Goal: Task Accomplishment & Management: Use online tool/utility

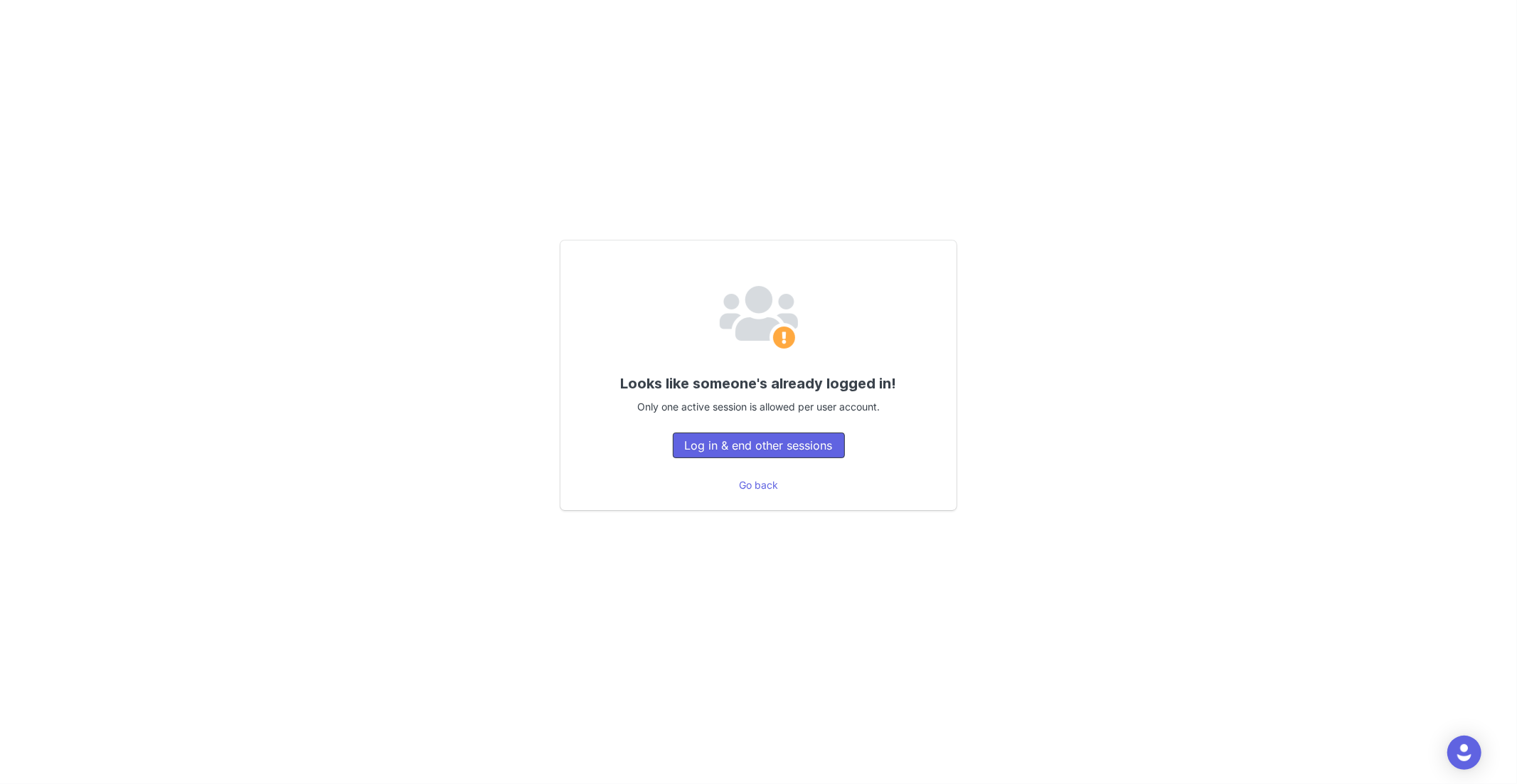
drag, startPoint x: 806, startPoint y: 440, endPoint x: 913, endPoint y: 465, distance: 109.9
click at [807, 440] on button "Log in & end other sessions" at bounding box center [759, 445] width 172 height 25
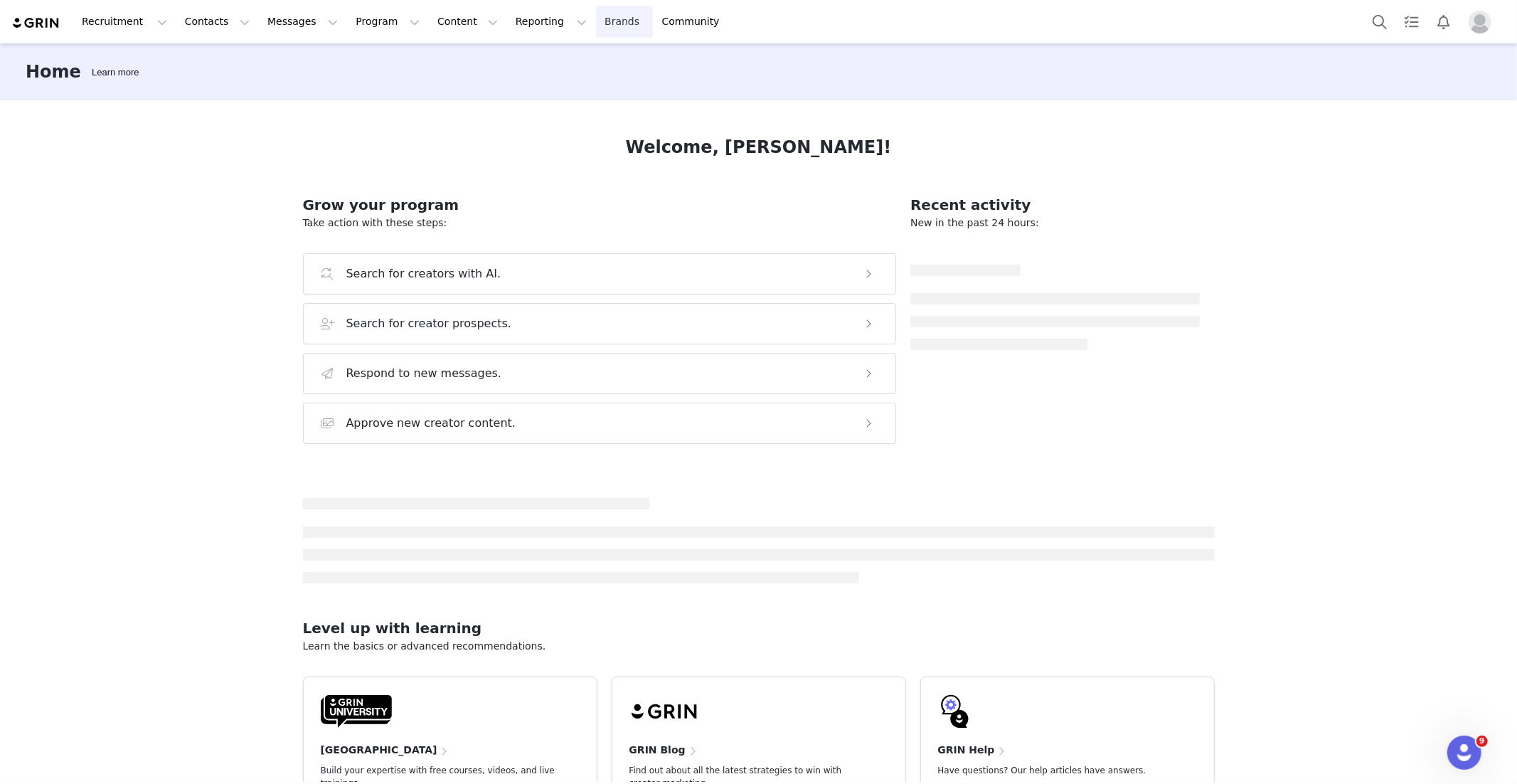
drag, startPoint x: 581, startPoint y: 18, endPoint x: 581, endPoint y: 29, distance: 11.0
click at [596, 18] on link "Brands Brands" at bounding box center [624, 22] width 57 height 32
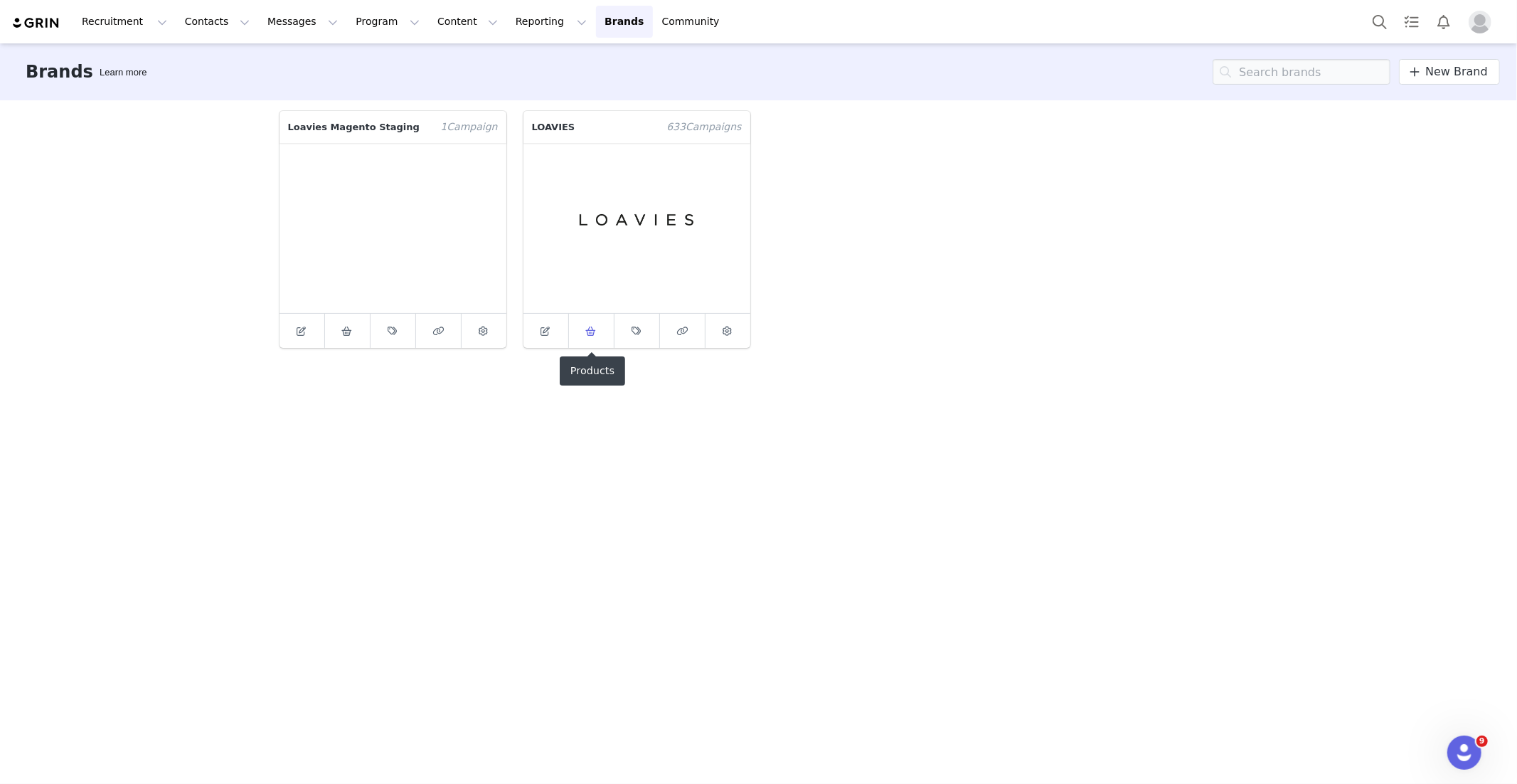
click at [599, 338] on span at bounding box center [590, 330] width 17 height 17
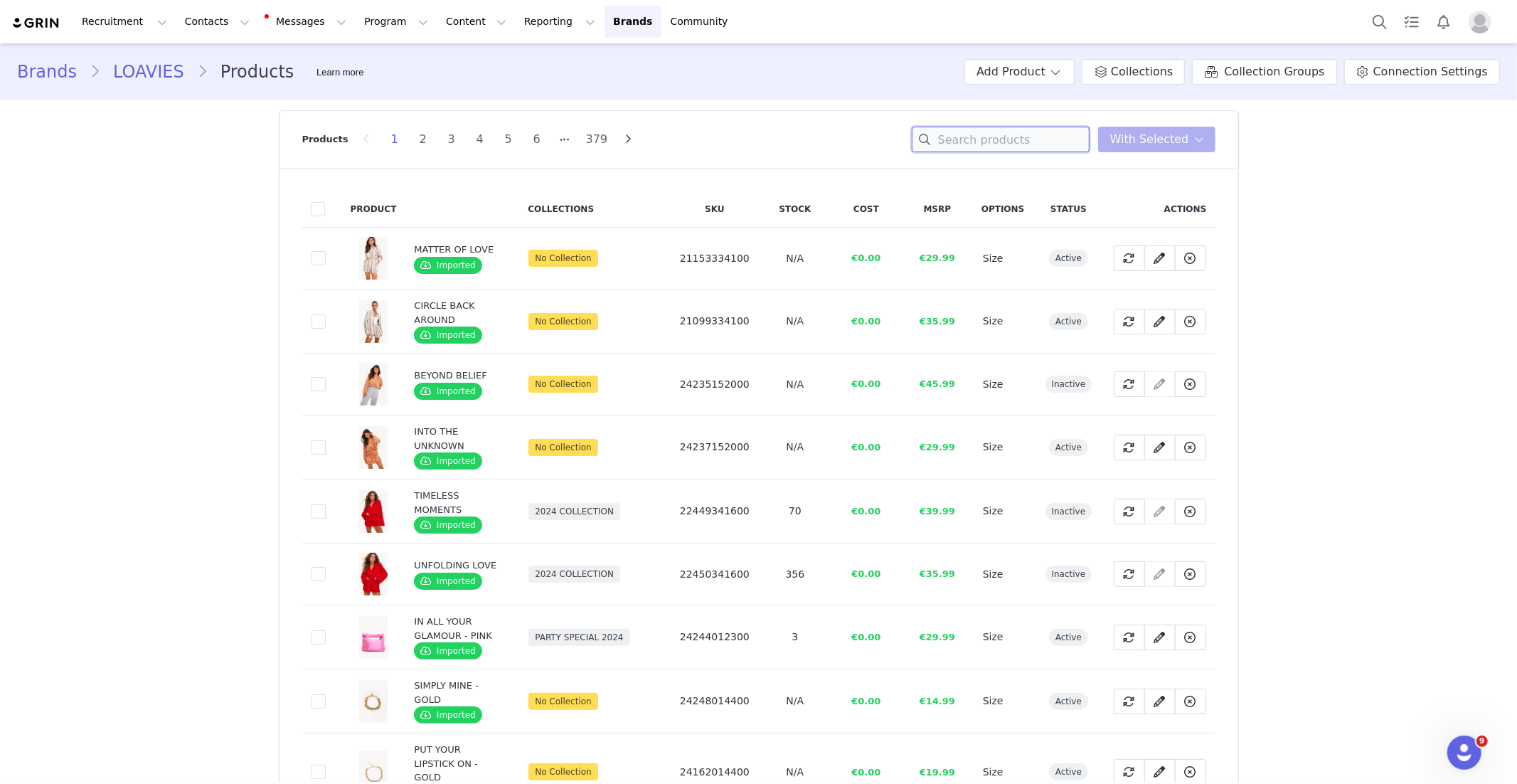
click at [962, 135] on input at bounding box center [1001, 139] width 178 height 25
paste input "COME AROUND"
type input "COME AROUND"
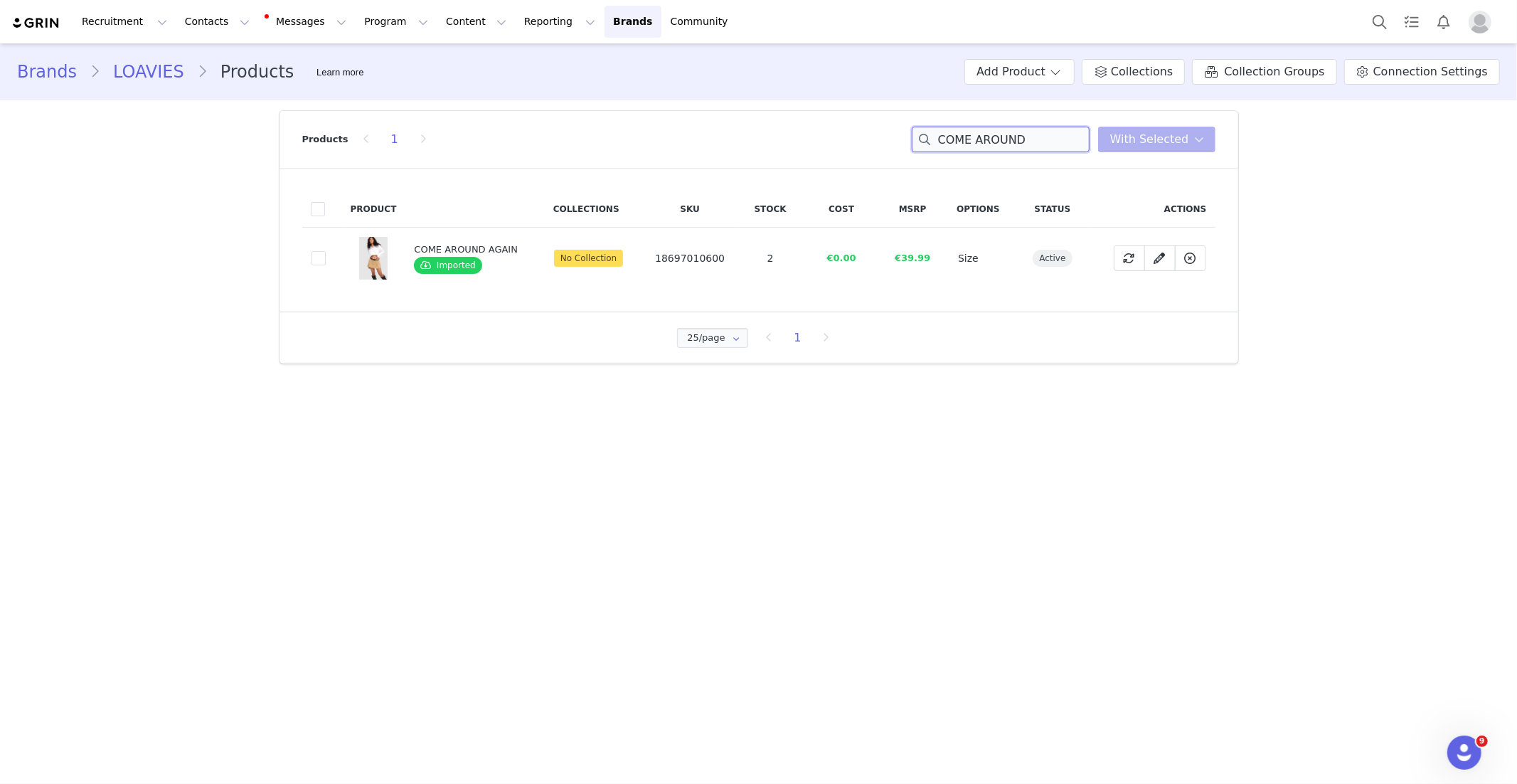
drag, startPoint x: 1051, startPoint y: 138, endPoint x: 903, endPoint y: 142, distance: 148.1
click at [904, 142] on div "Products 1 COME AROUND You have 0 product s selected Add to Collections Remove …" at bounding box center [758, 139] width 913 height 57
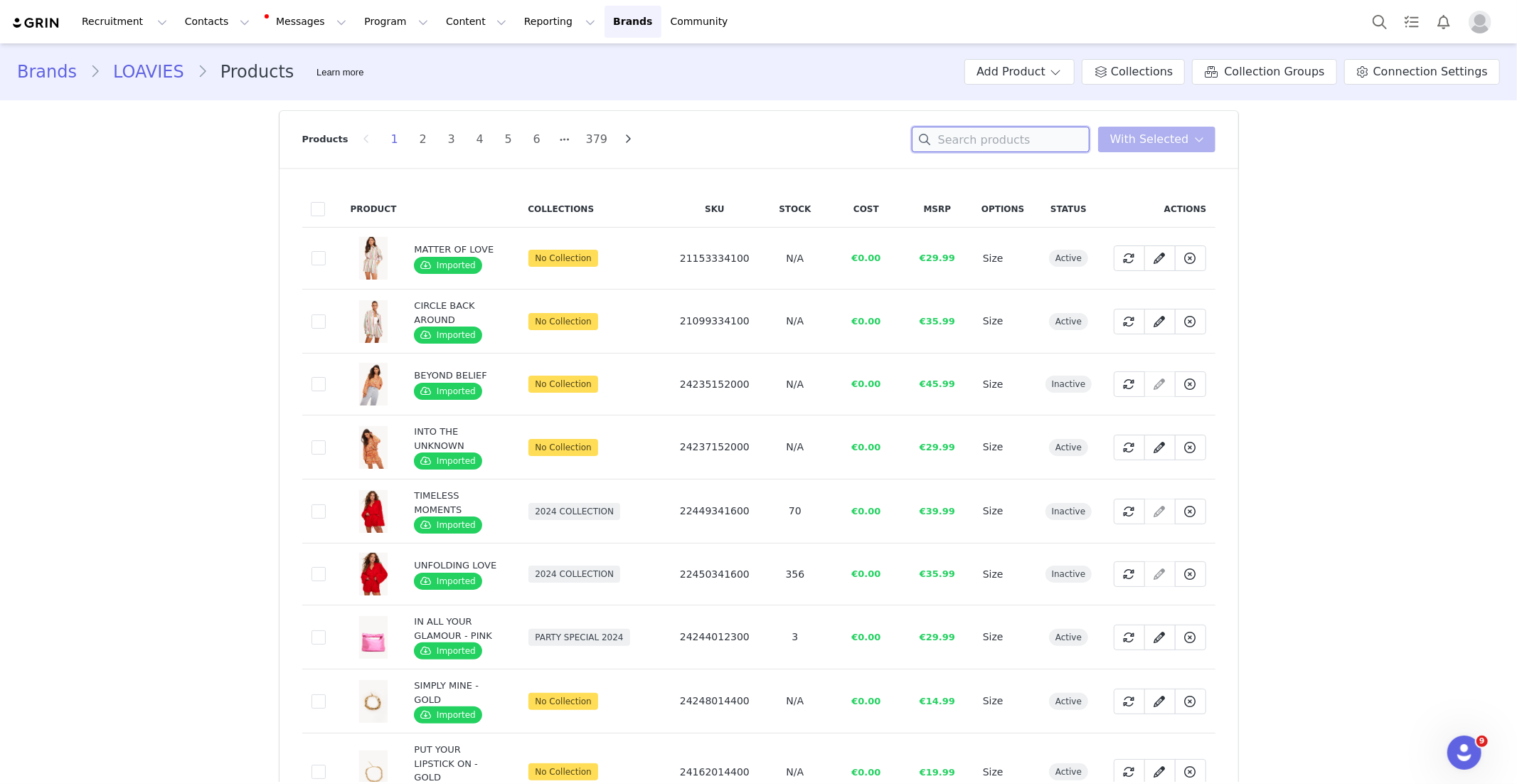
paste input "STAY BY MY SIDE"
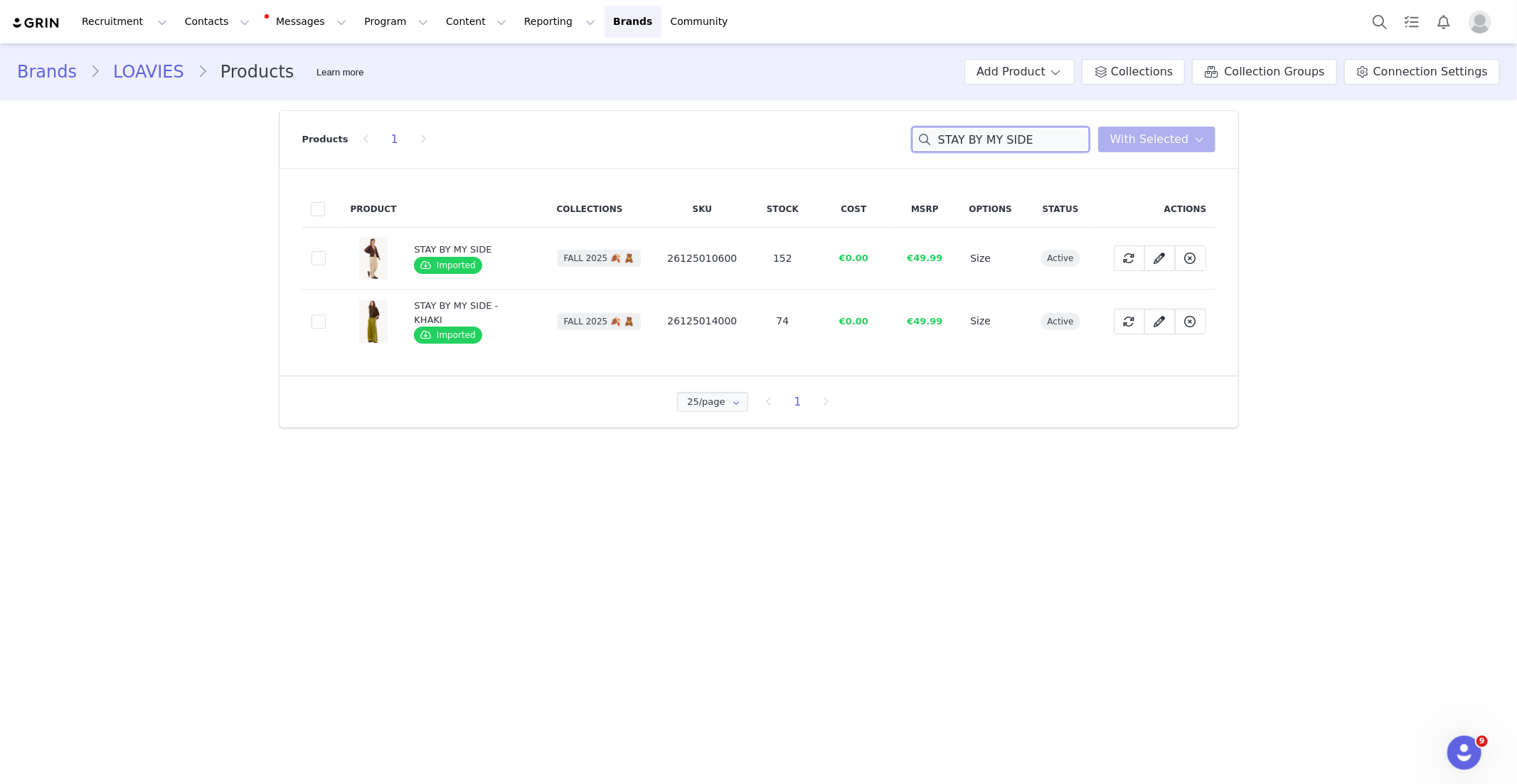
click at [1002, 139] on input "STAY BY MY SIDE" at bounding box center [1001, 139] width 178 height 25
paste input "Frosted Luxe"
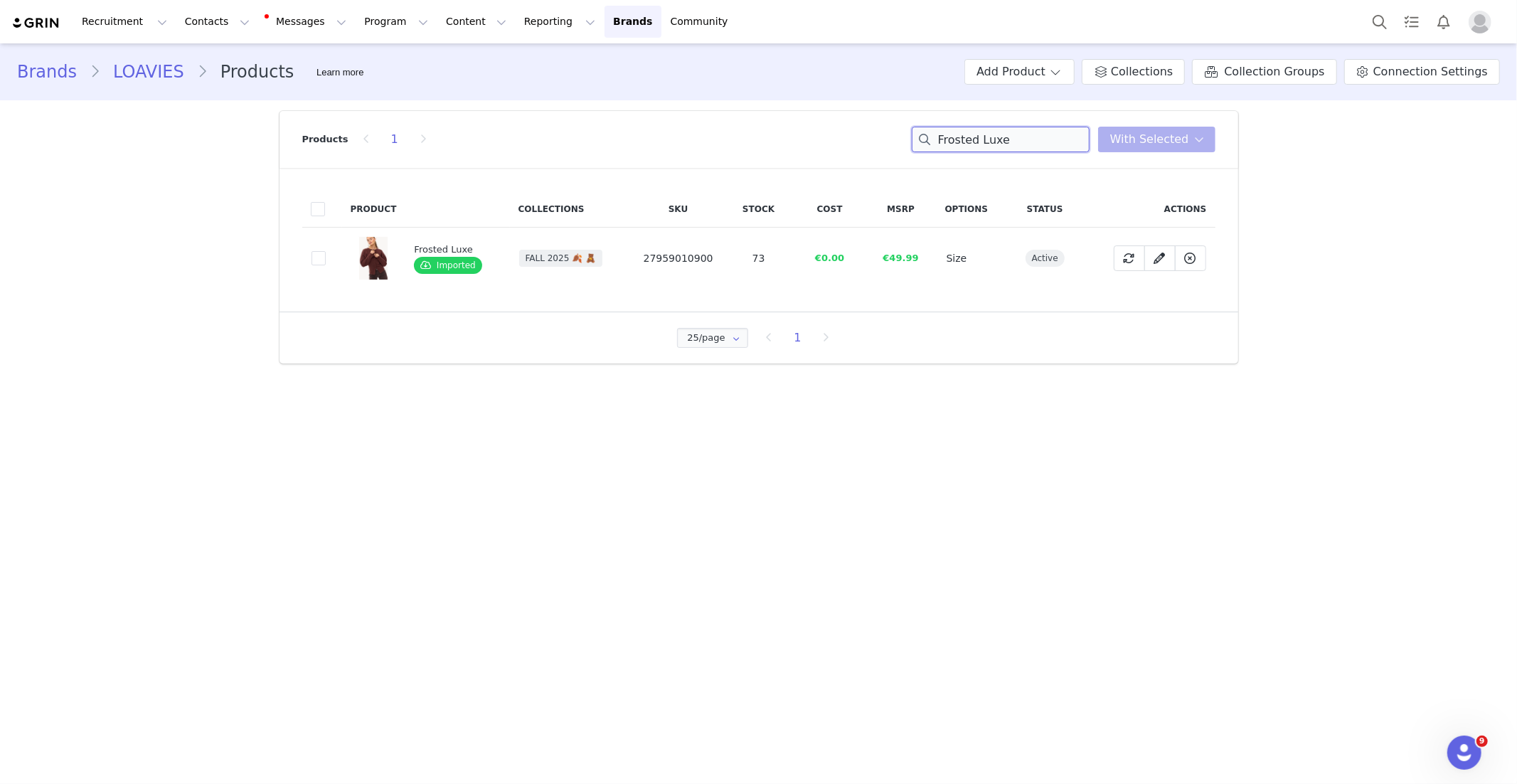
click at [982, 147] on input "Frosted Luxe" at bounding box center [1001, 139] width 178 height 25
click at [979, 147] on input "Frosted Luxe" at bounding box center [1001, 139] width 178 height 25
click at [978, 147] on input "Frosted Luxe" at bounding box center [1001, 139] width 178 height 25
click at [981, 147] on input "Frosted Luxe" at bounding box center [1001, 139] width 178 height 25
click at [980, 147] on input "Frosted Luxe" at bounding box center [1001, 139] width 178 height 25
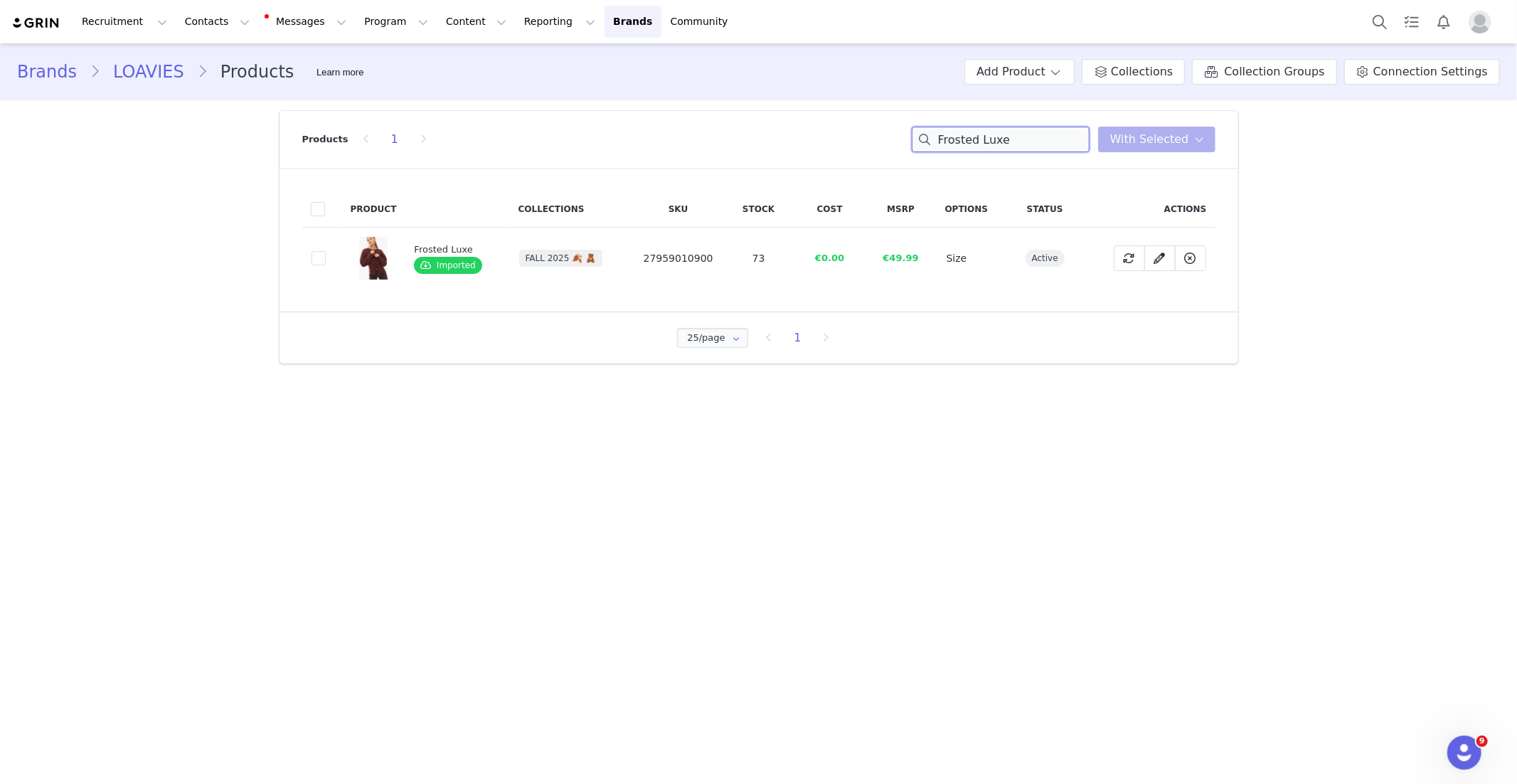
click at [979, 147] on input "Frosted Luxe" at bounding box center [1001, 139] width 178 height 25
click at [978, 147] on input "Frosted Luxe" at bounding box center [1001, 139] width 178 height 25
click at [979, 147] on input "Frosted Luxe" at bounding box center [1001, 139] width 178 height 25
click at [979, 143] on input "Frosted Luxe" at bounding box center [1001, 139] width 178 height 25
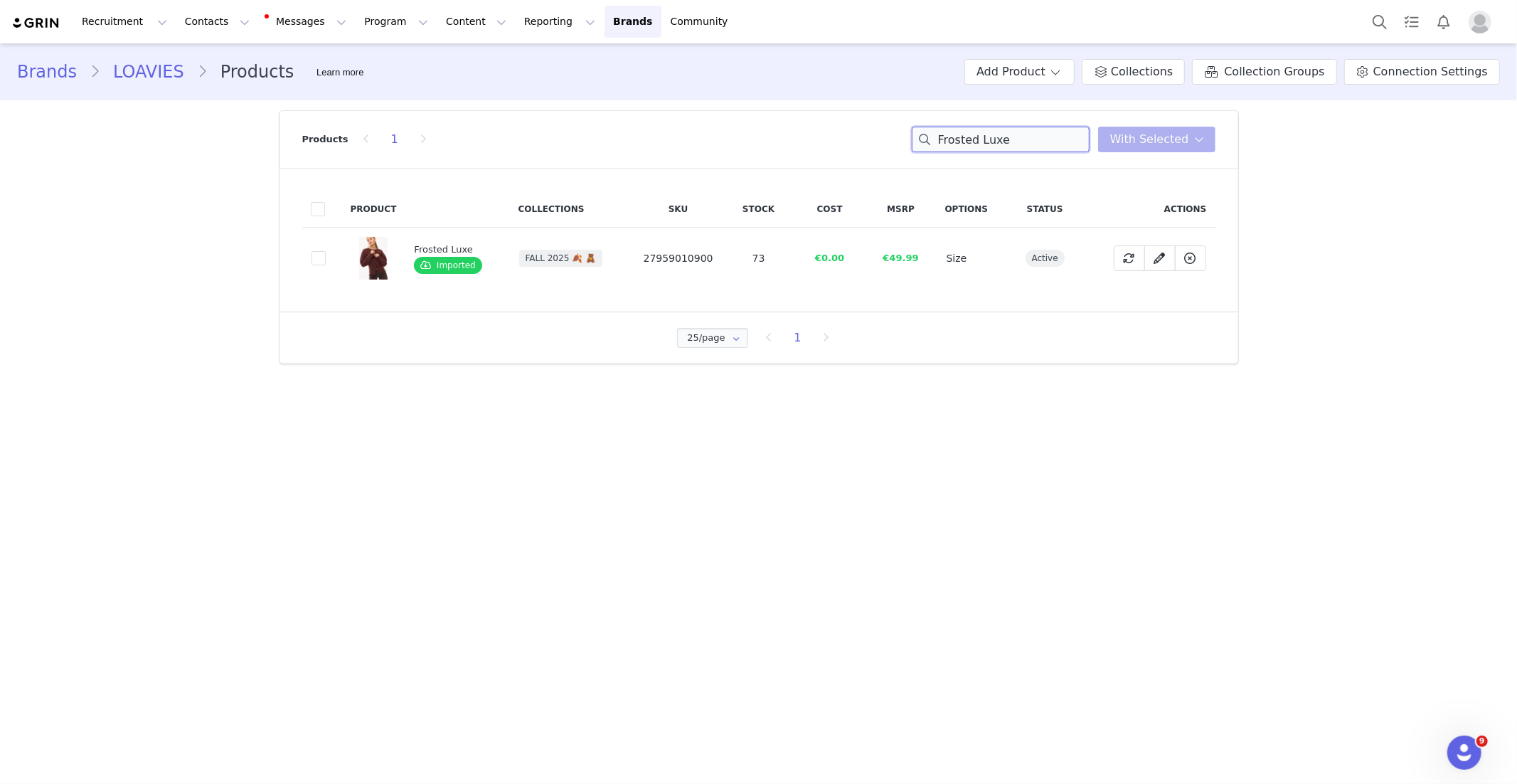
click at [978, 143] on input "Frosted Luxe" at bounding box center [1001, 139] width 178 height 25
paste input "A Meadow for Two"
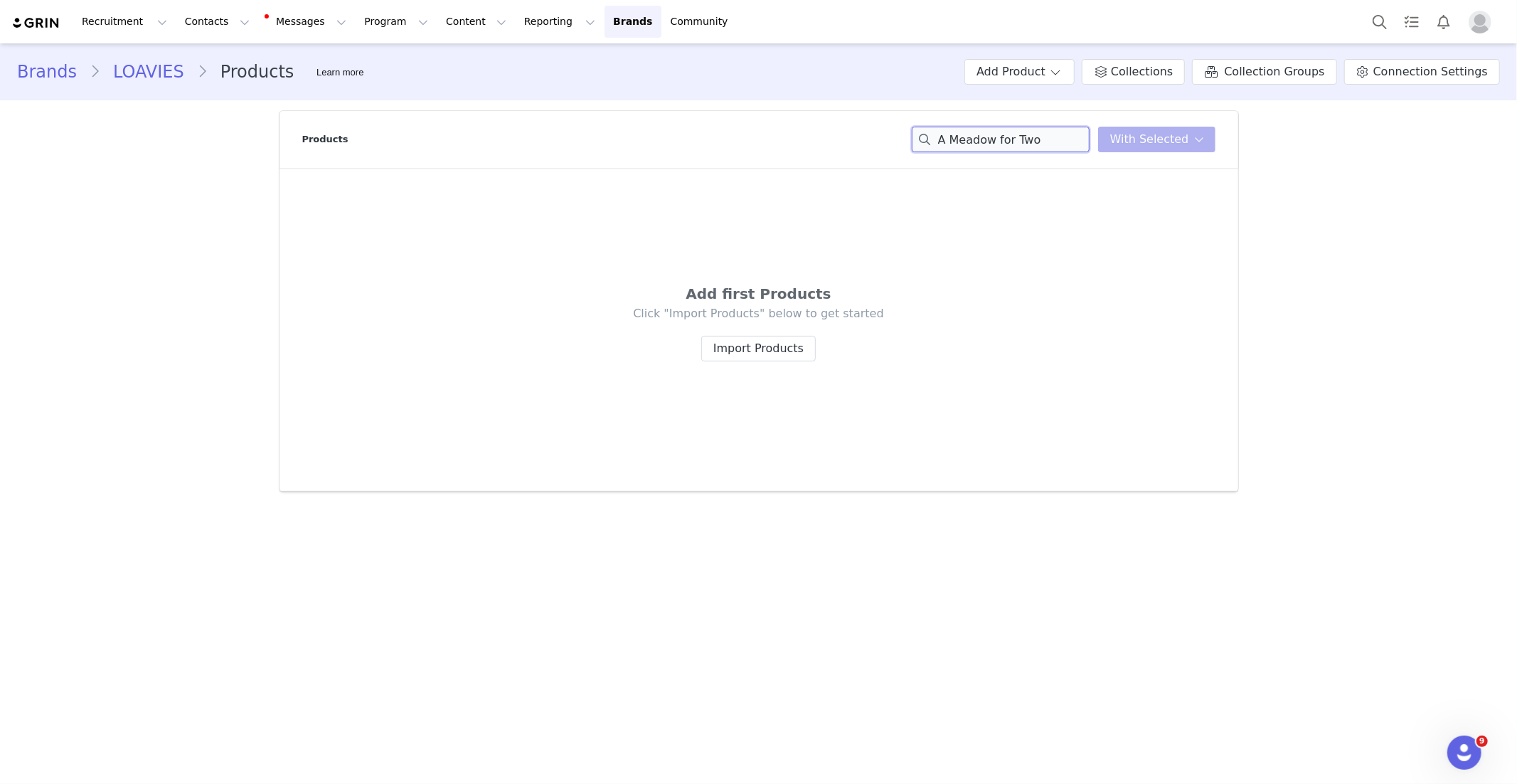
click at [1025, 142] on input "A Meadow for Two" at bounding box center [1001, 139] width 178 height 25
paste input "Polar Perfection - Sand"
type input "Polar Perfection - Sand"
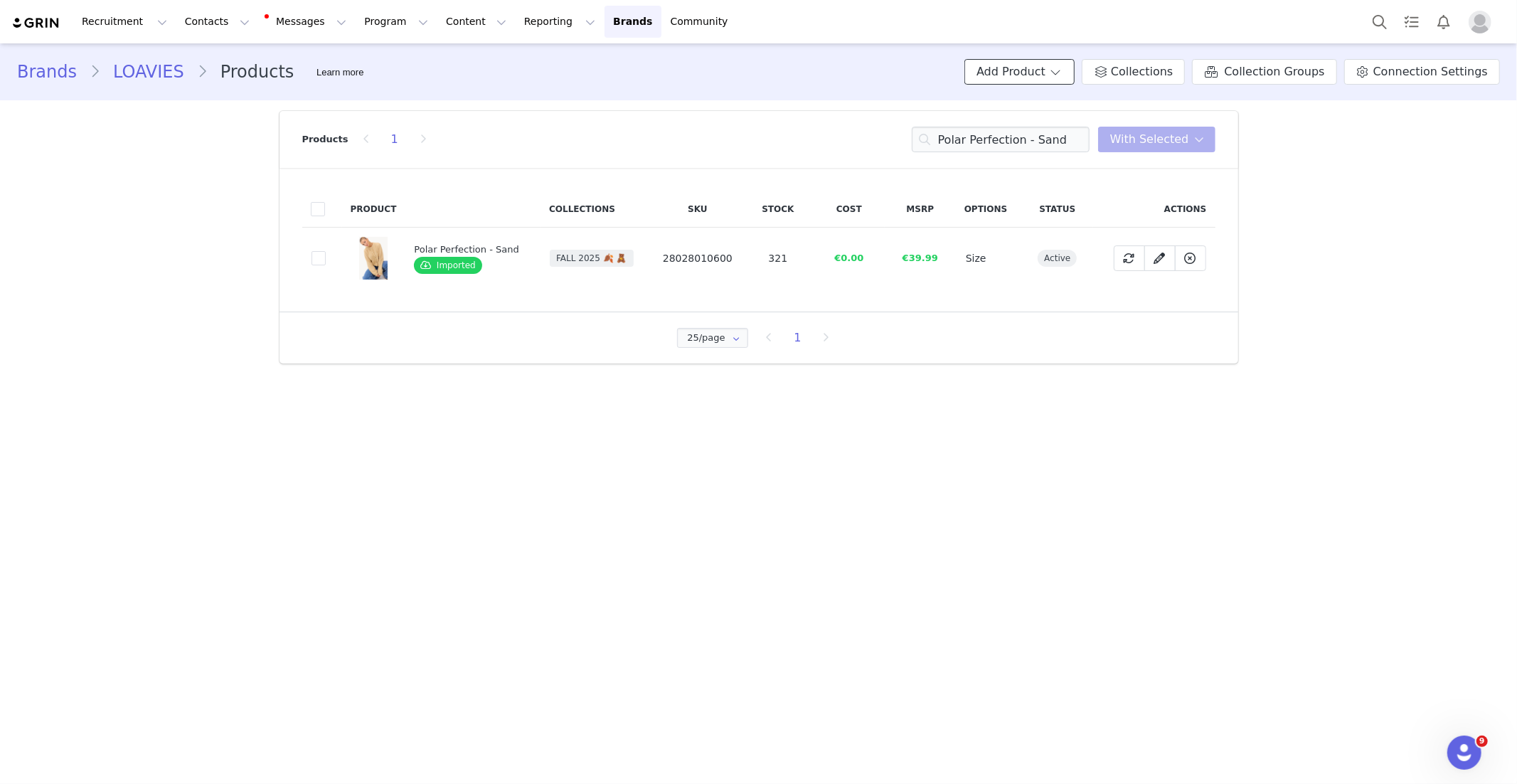
click at [1063, 74] on span at bounding box center [1056, 71] width 14 height 17
click at [1042, 96] on span "New Product" at bounding box center [1047, 102] width 63 height 11
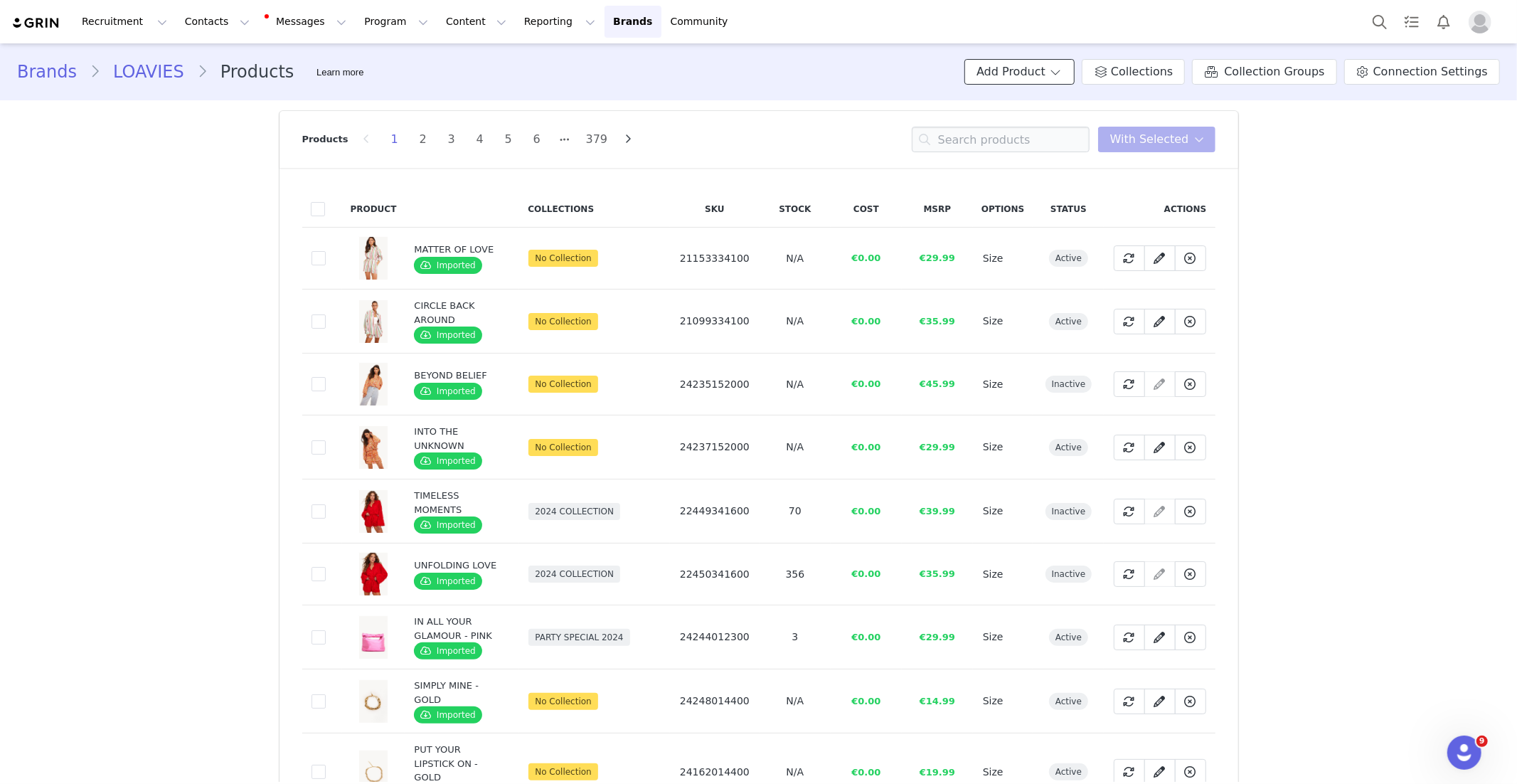
click at [1038, 71] on button "Add Product" at bounding box center [1020, 72] width 110 height 25
click at [1056, 129] on span "Import From Store" at bounding box center [1060, 126] width 90 height 11
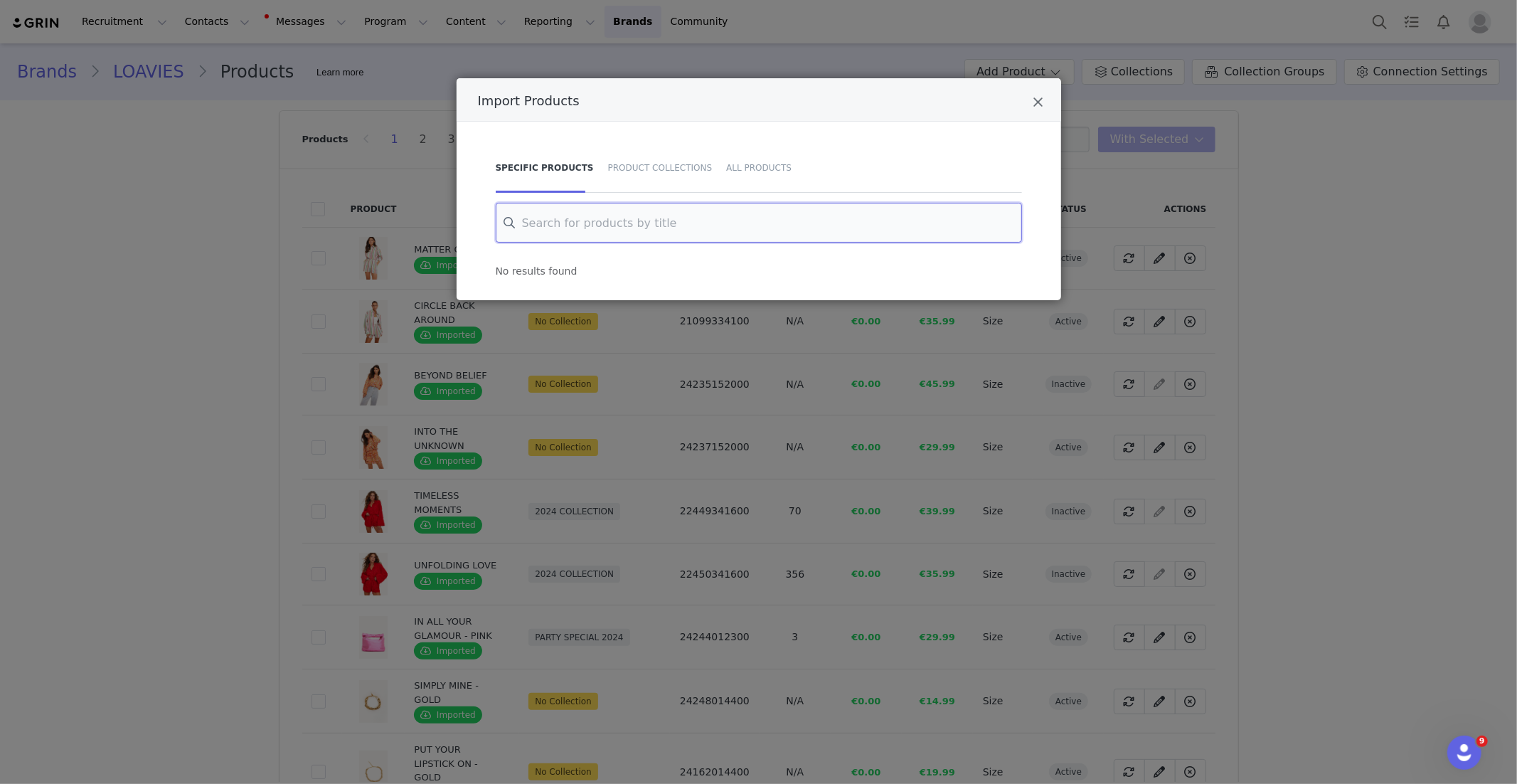
click at [558, 228] on input "Import Products" at bounding box center [758, 222] width 527 height 40
paste input "The Cozy Frost"
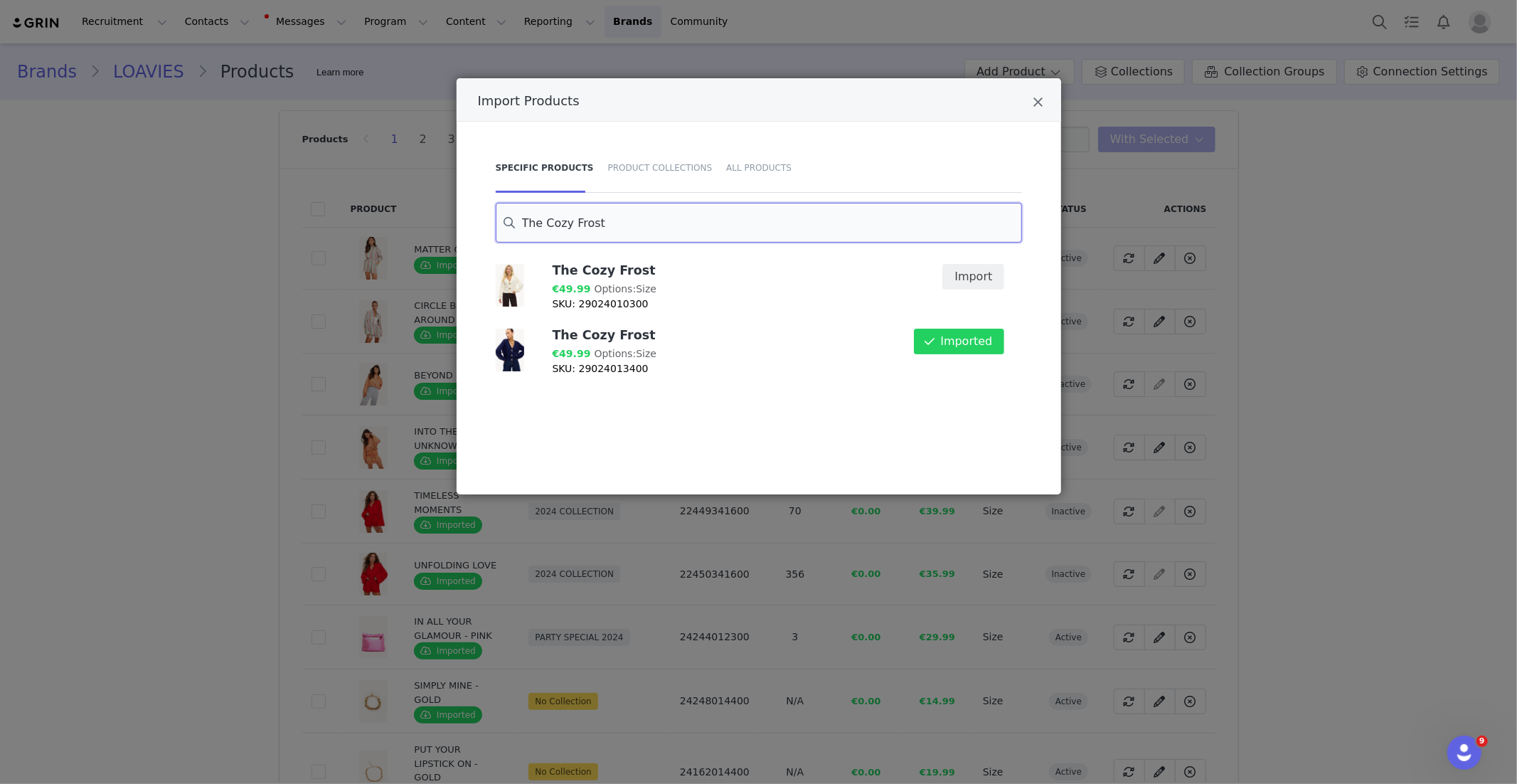
click at [708, 214] on input "The Cozy Frost" at bounding box center [758, 222] width 527 height 40
click at [708, 214] on input "The Cozy Frost" at bounding box center [758, 222] width 527 height 40
click at [706, 217] on input "The Cozy Frost" at bounding box center [758, 222] width 527 height 40
click at [705, 217] on input "The Cozy Frost" at bounding box center [758, 222] width 527 height 40
click at [687, 217] on input "The Cozy Frost" at bounding box center [758, 222] width 527 height 40
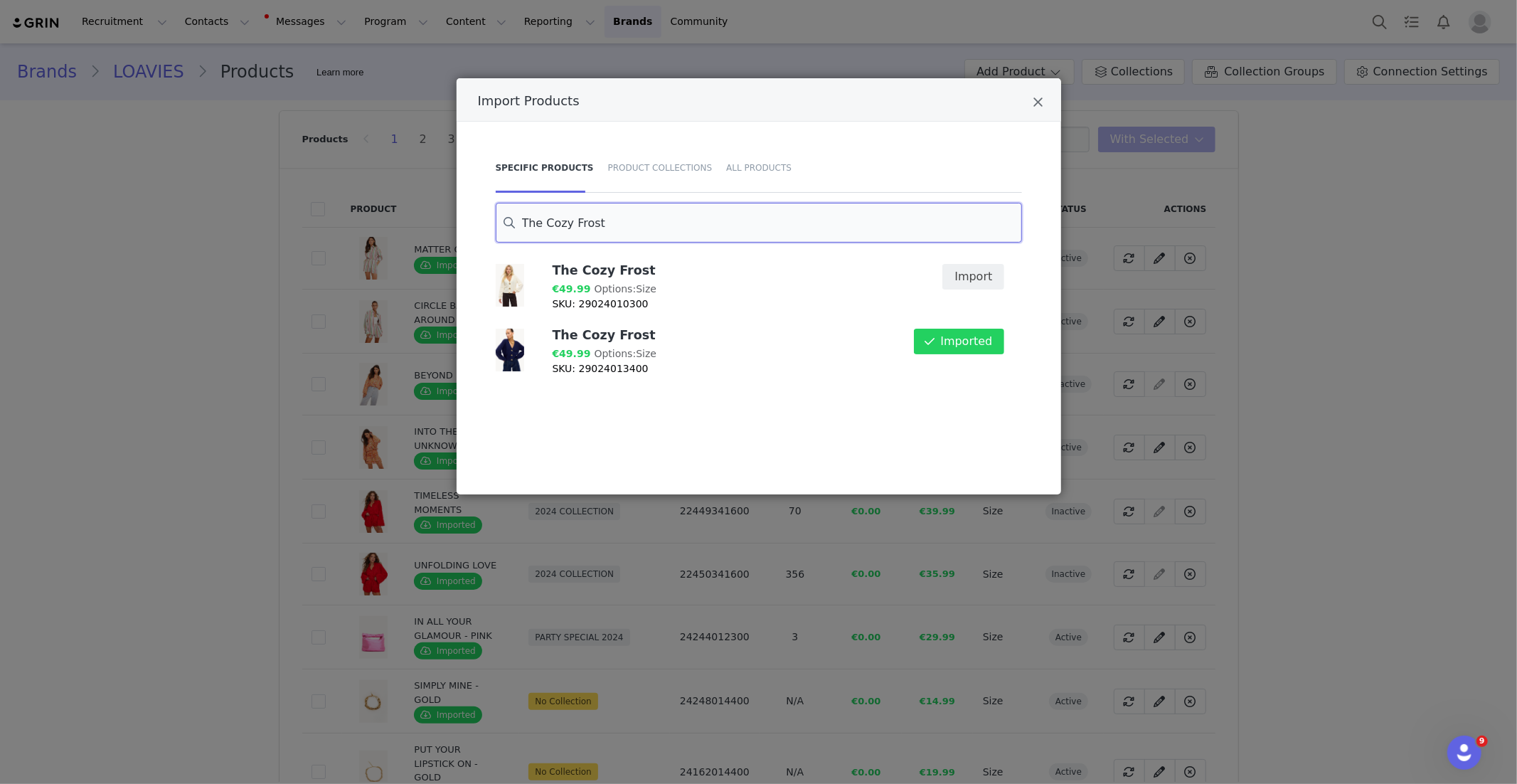
click at [687, 217] on input "The Cozy Frost" at bounding box center [758, 222] width 527 height 40
paste input "FLARE OF MAGIC"
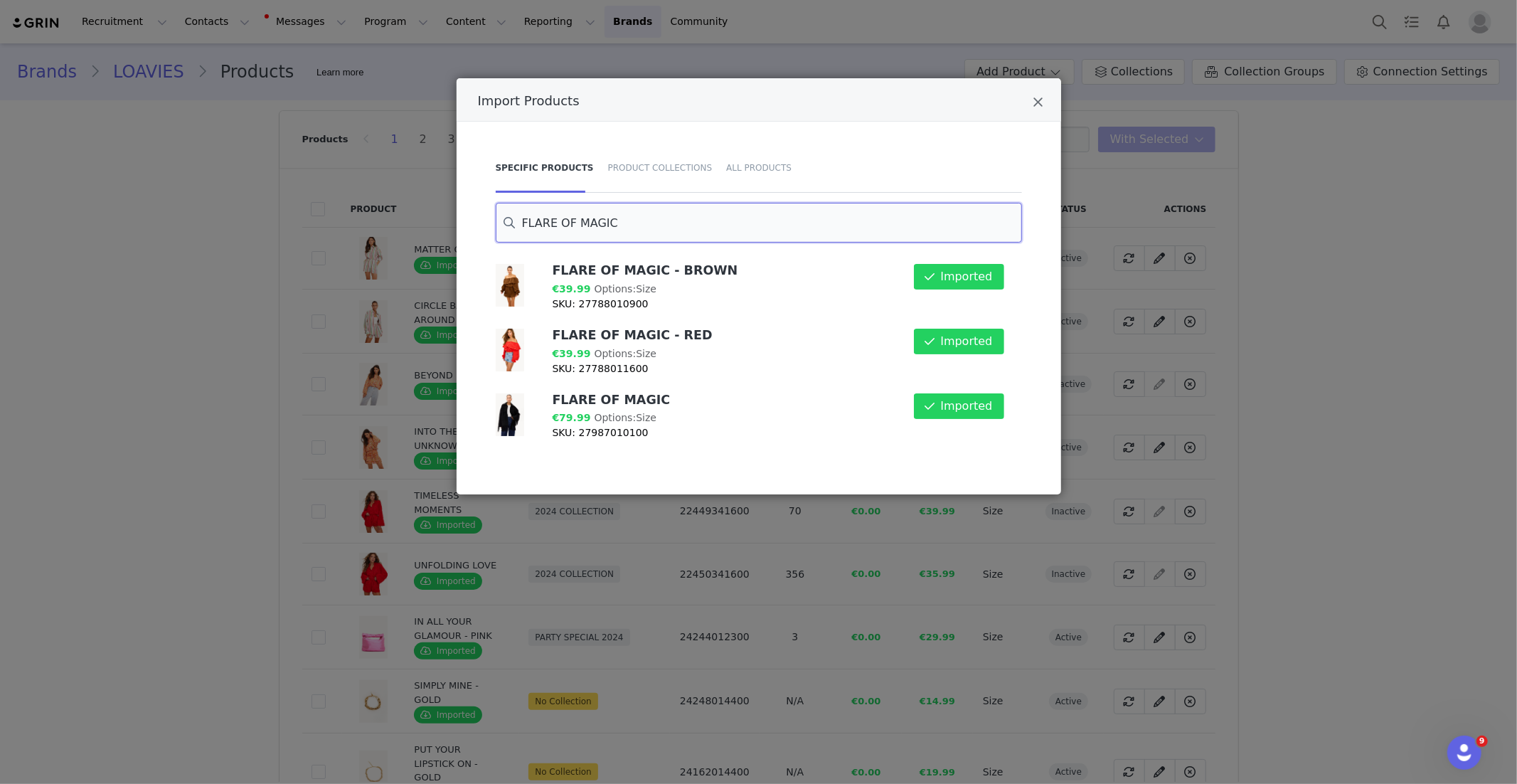
click at [639, 229] on input "FLARE OF MAGIC" at bounding box center [758, 222] width 527 height 40
paste input "A Meadow for Two"
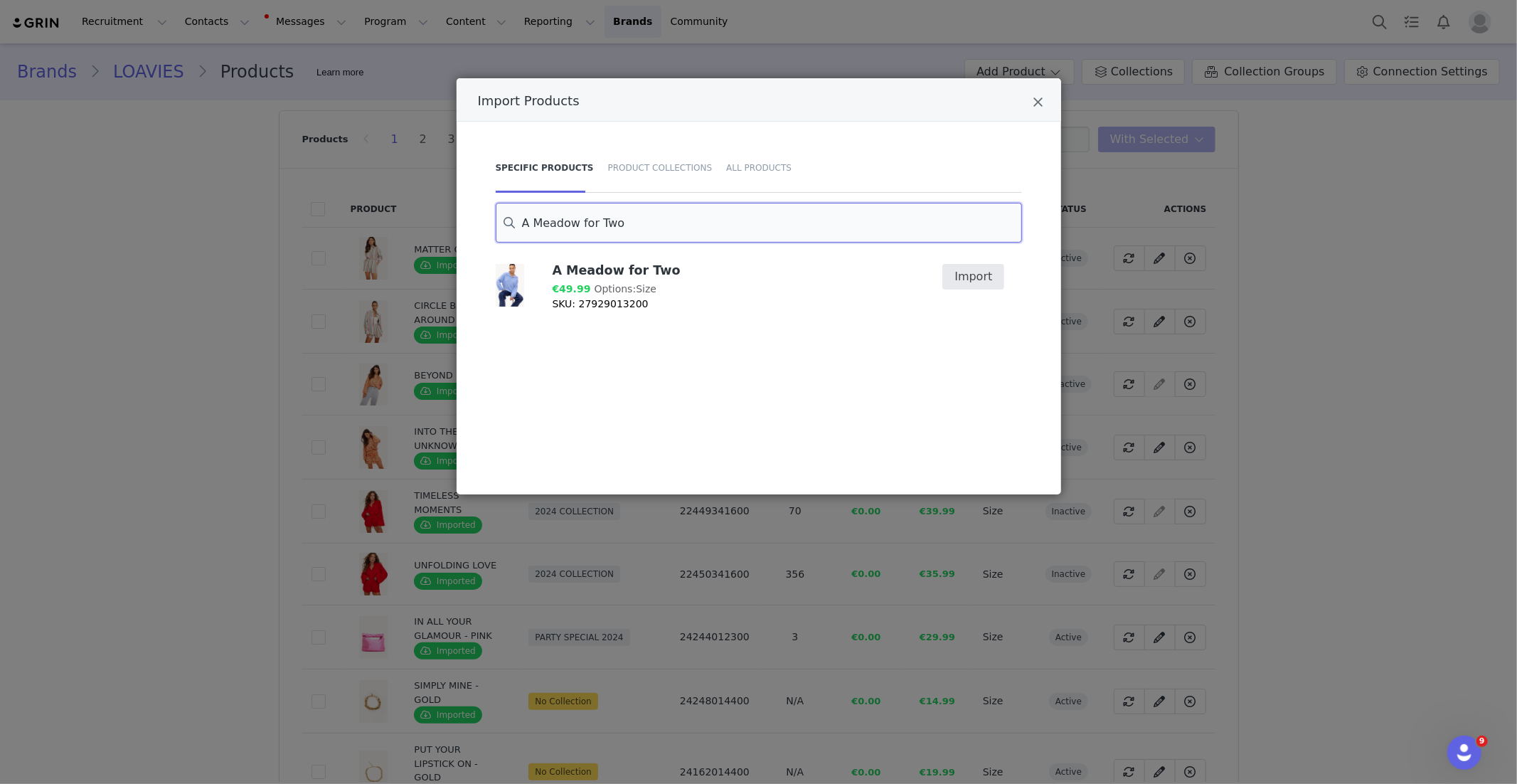
type input "A Meadow for Two"
click at [989, 273] on button "Import" at bounding box center [974, 276] width 62 height 25
click at [1033, 102] on icon "Close" at bounding box center [1038, 103] width 10 height 14
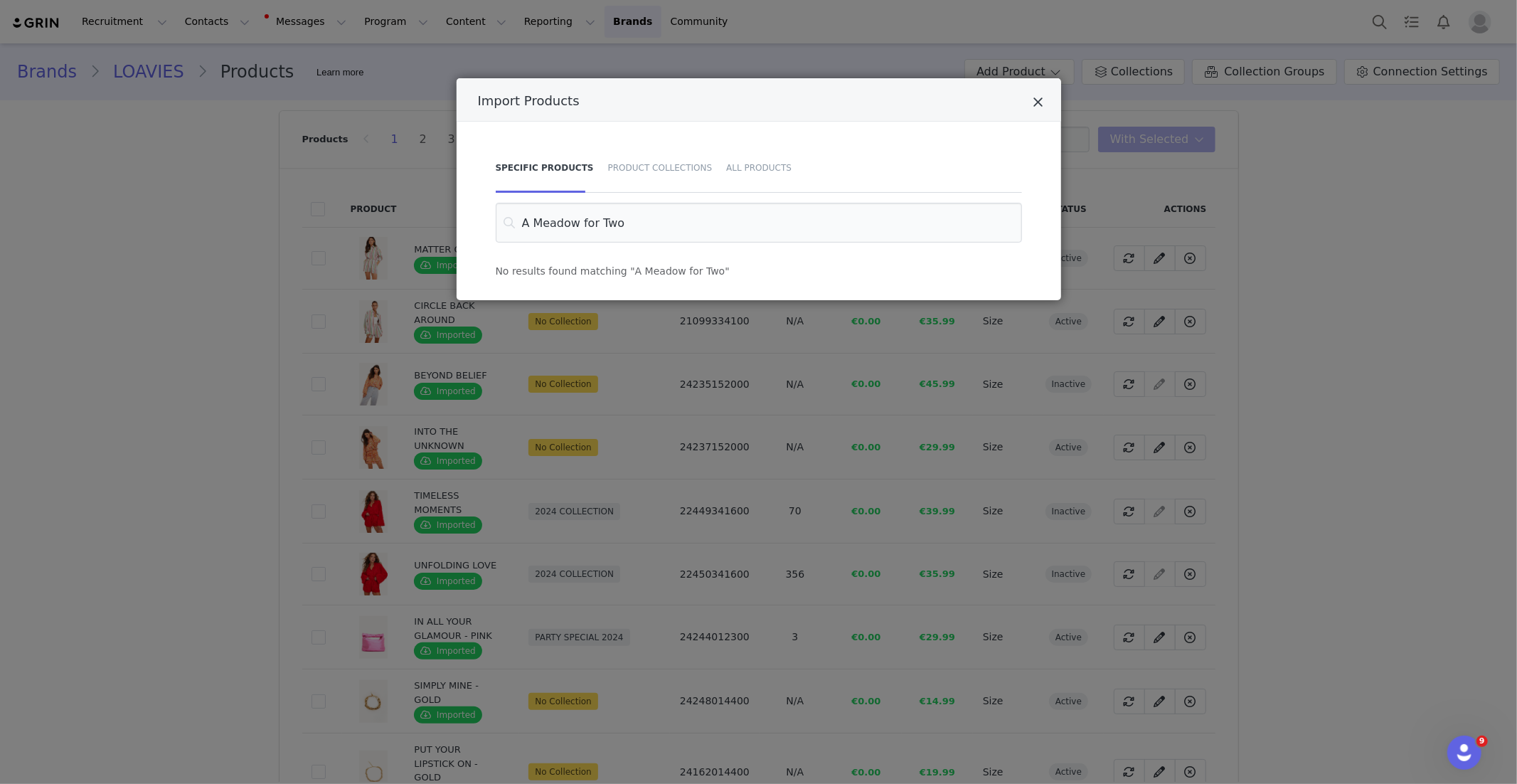
drag, startPoint x: 1037, startPoint y: 100, endPoint x: 1002, endPoint y: 136, distance: 50.2
click at [1037, 101] on icon "Close" at bounding box center [1038, 103] width 10 height 14
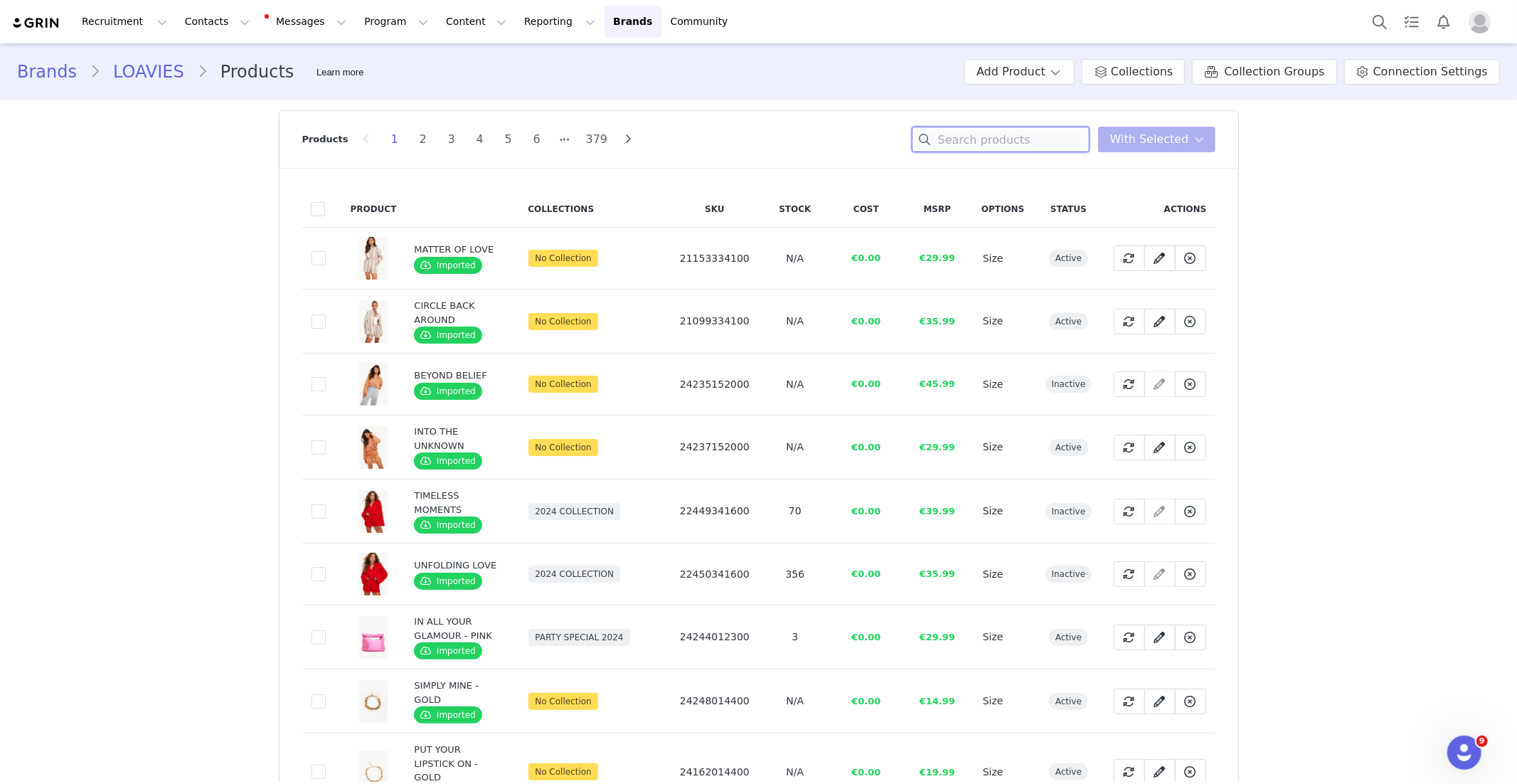
click at [988, 142] on input at bounding box center [1001, 139] width 178 height 25
paste input "A Meadow for Two"
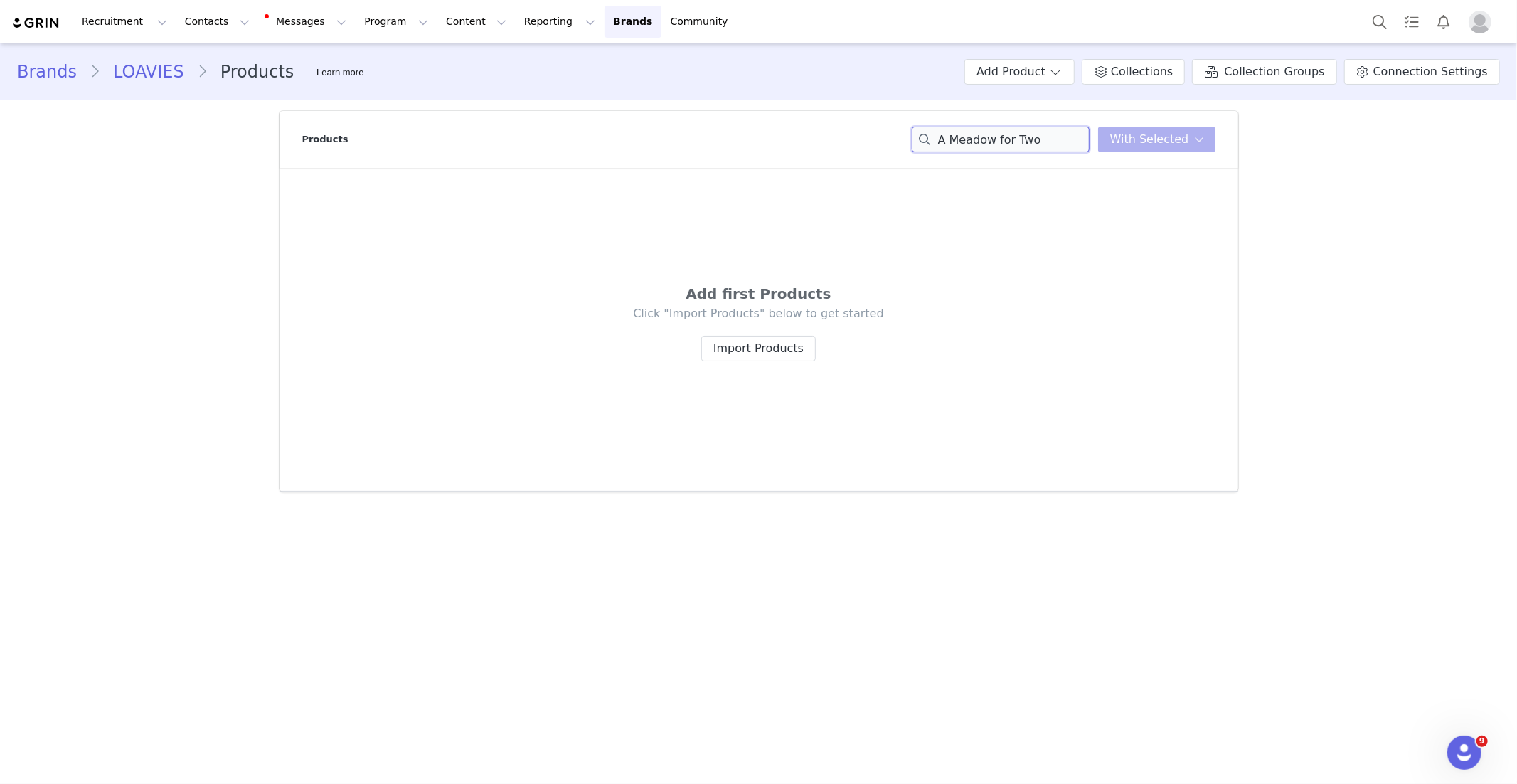
type input "A Meadow for Two"
drag, startPoint x: 1046, startPoint y: 139, endPoint x: 890, endPoint y: 141, distance: 156.0
click at [891, 141] on div "Products A Meadow for Two You have 0 product s selected Add to Collections Remo…" at bounding box center [758, 139] width 913 height 57
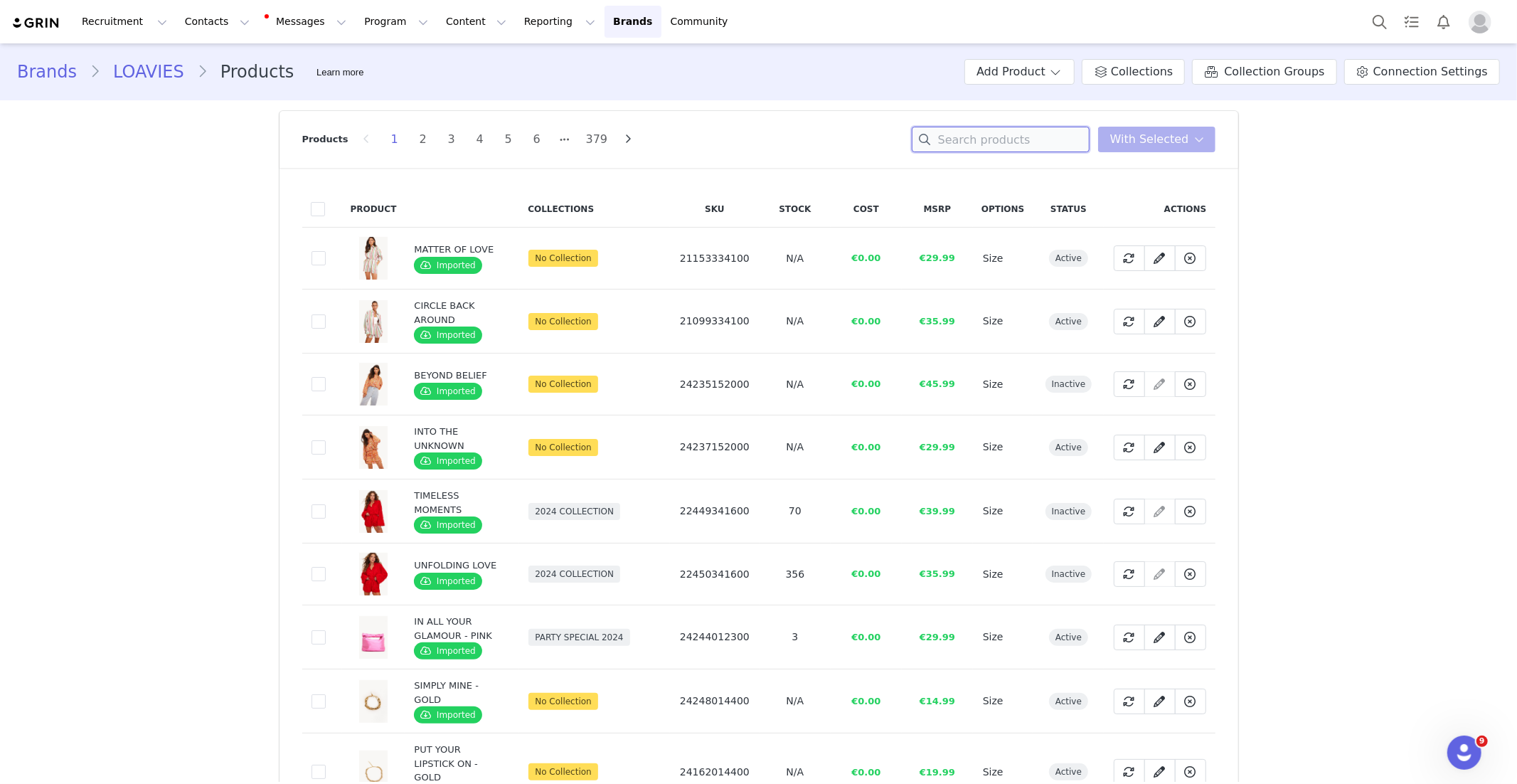
paste input "A Meadow for Two"
type input "A Meadow for Two"
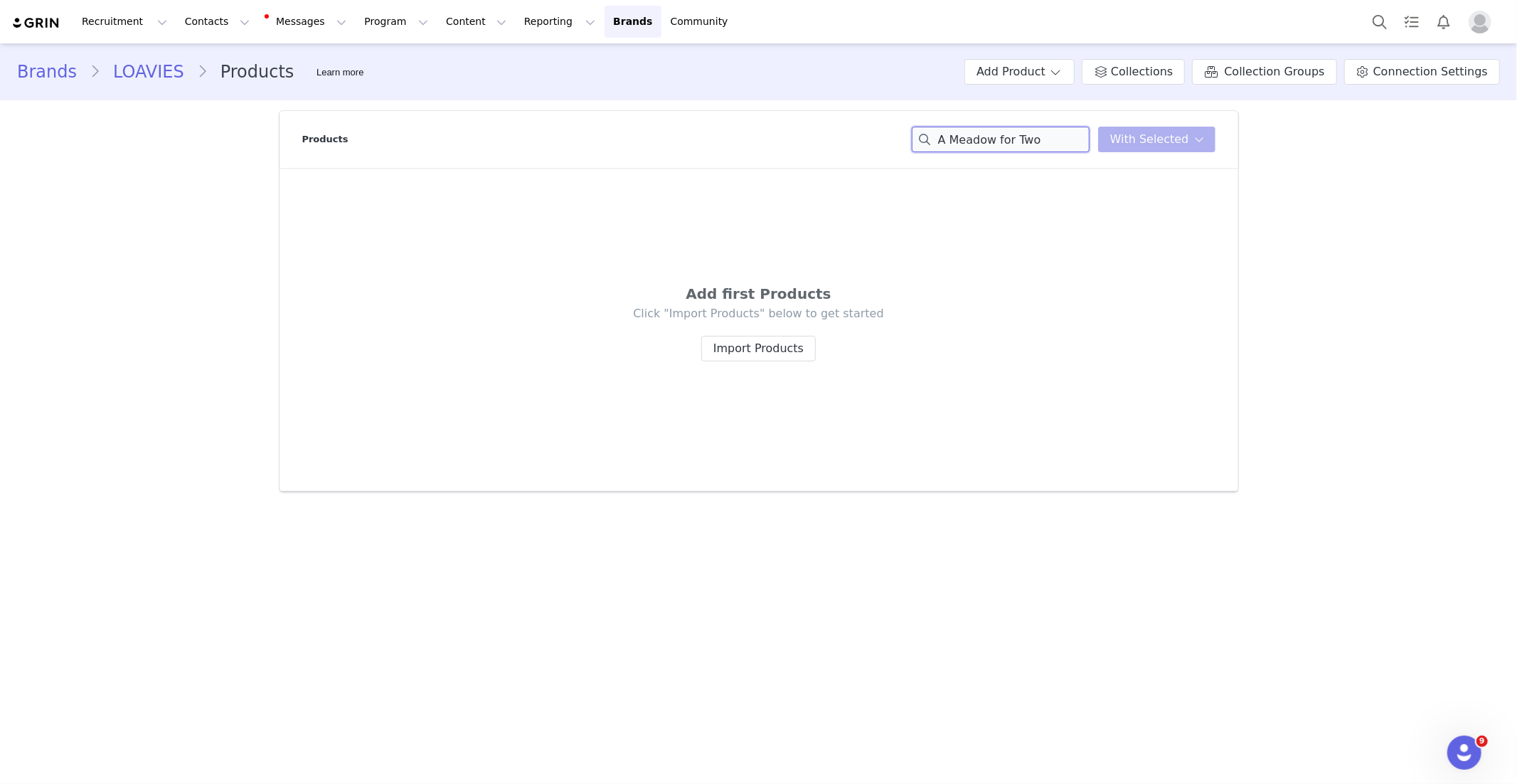
drag, startPoint x: 958, startPoint y: 140, endPoint x: 875, endPoint y: 142, distance: 83.0
click at [875, 142] on div "Products A Meadow for Two You have 0 product s selected Add to Collections Remo…" at bounding box center [758, 139] width 913 height 57
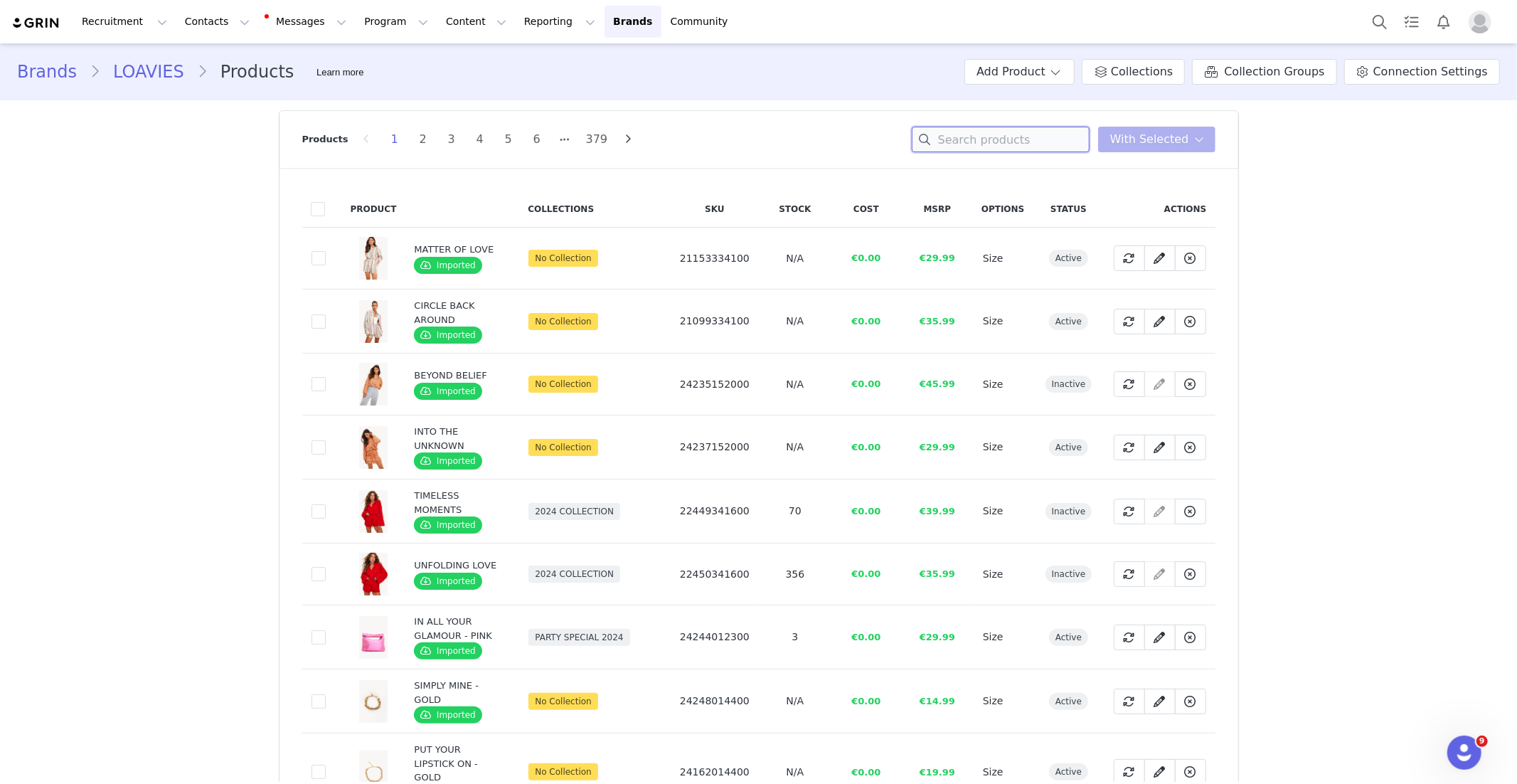
paste input "A Meadow for Two"
type input "A Meadow for Two"
click at [987, 136] on input at bounding box center [1001, 139] width 178 height 25
paste input "A Meadow for Two"
type input "A Meadow for Two"
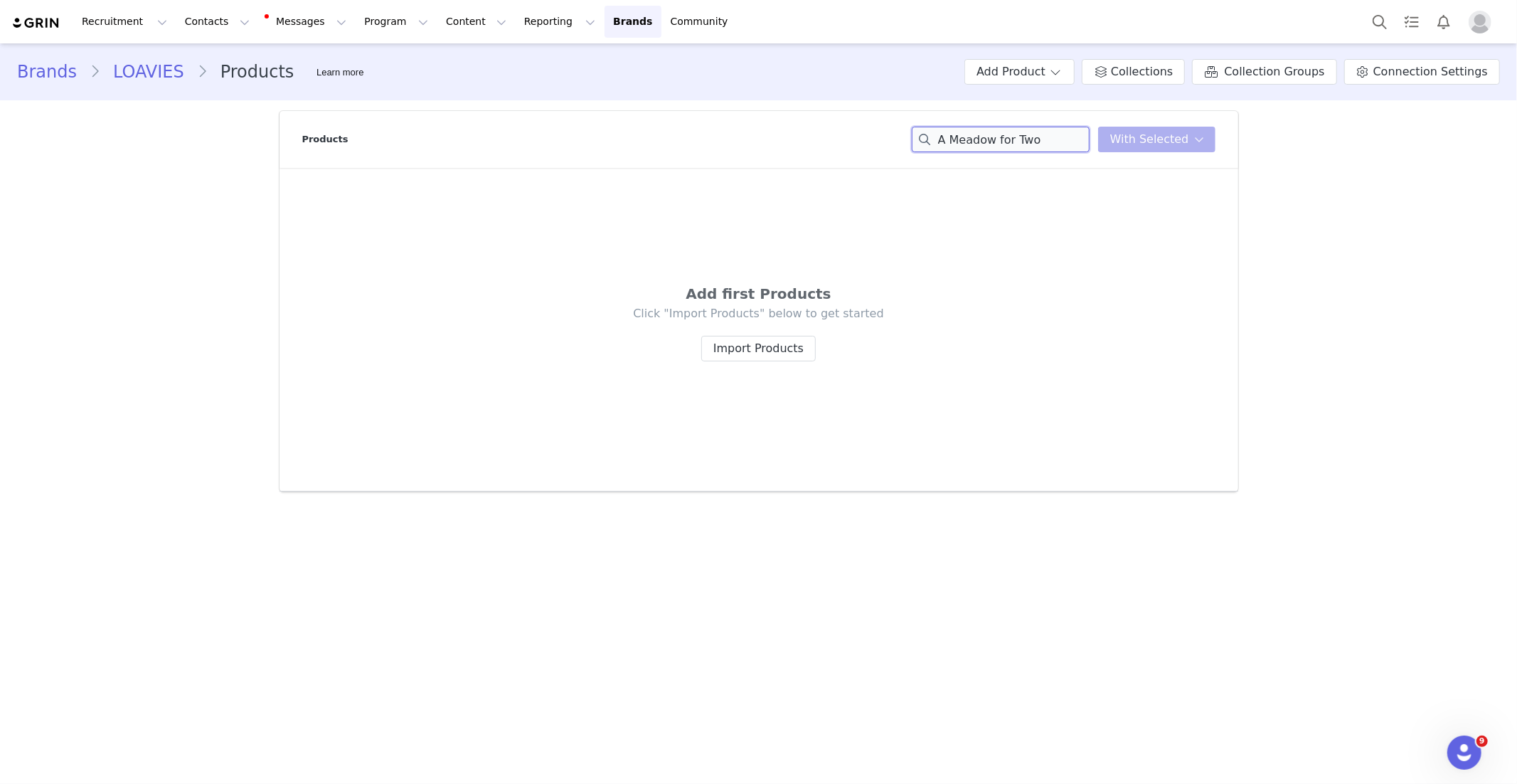
drag, startPoint x: 1065, startPoint y: 142, endPoint x: 910, endPoint y: 149, distance: 155.2
click at [910, 149] on div "Products A Meadow for Two You have 0 product s selected Add to Collections Remo…" at bounding box center [758, 139] width 913 height 57
drag, startPoint x: 1062, startPoint y: 141, endPoint x: 853, endPoint y: 143, distance: 209.0
click at [853, 143] on div "Products A Meadow for Two You have 0 product s selected Add to Collections Remo…" at bounding box center [758, 139] width 913 height 57
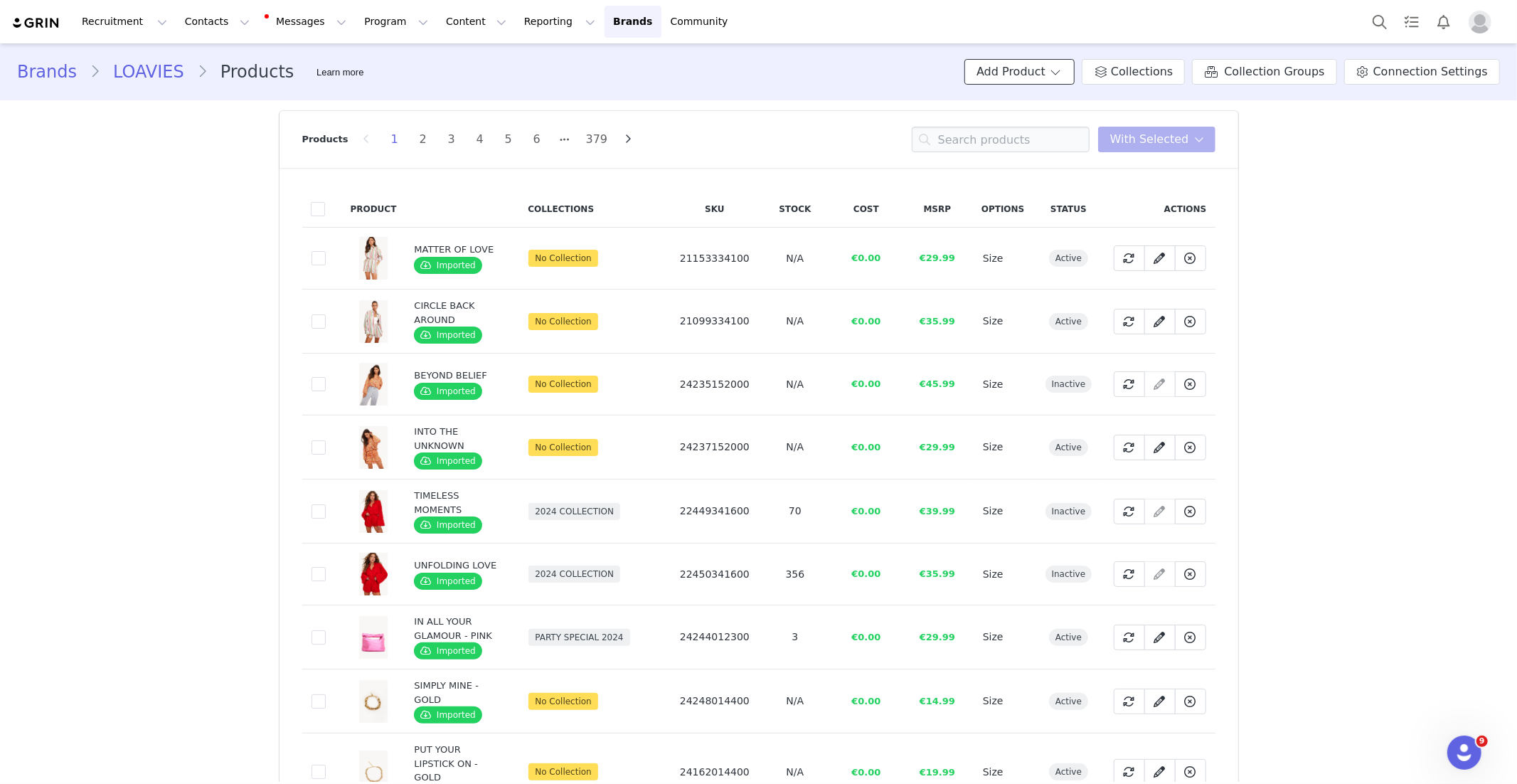
click at [1053, 74] on button "Add Product" at bounding box center [1020, 72] width 110 height 25
click at [1054, 124] on span "Import From Store" at bounding box center [1060, 126] width 90 height 11
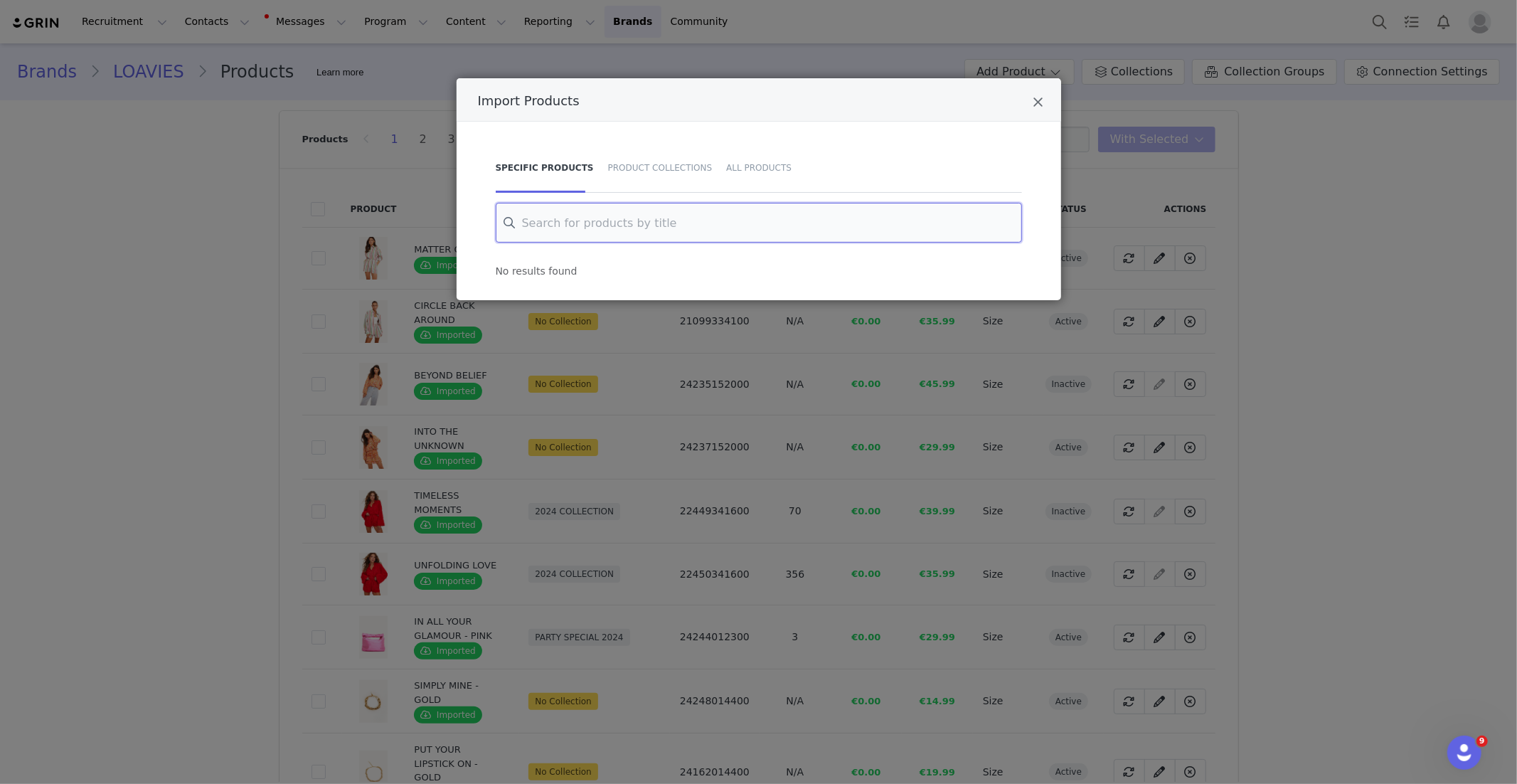
click at [669, 225] on input "Import Products" at bounding box center [758, 222] width 527 height 40
paste input "STAY BY MY SIDE - KHAKI"
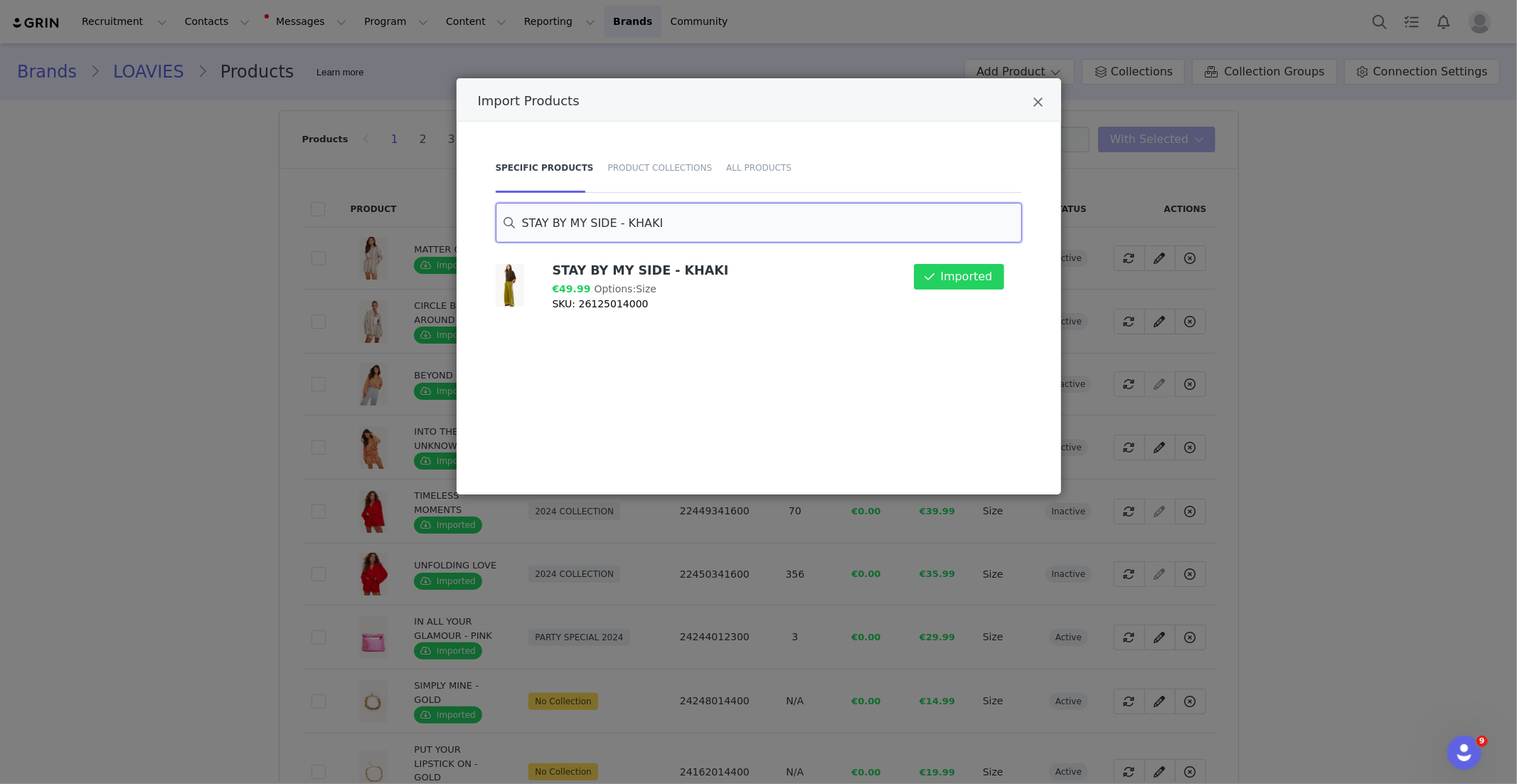
click at [649, 220] on input "STAY BY MY SIDE - KHAKI" at bounding box center [758, 222] width 527 height 40
paste input "UNSTOPPABLE LOVE"
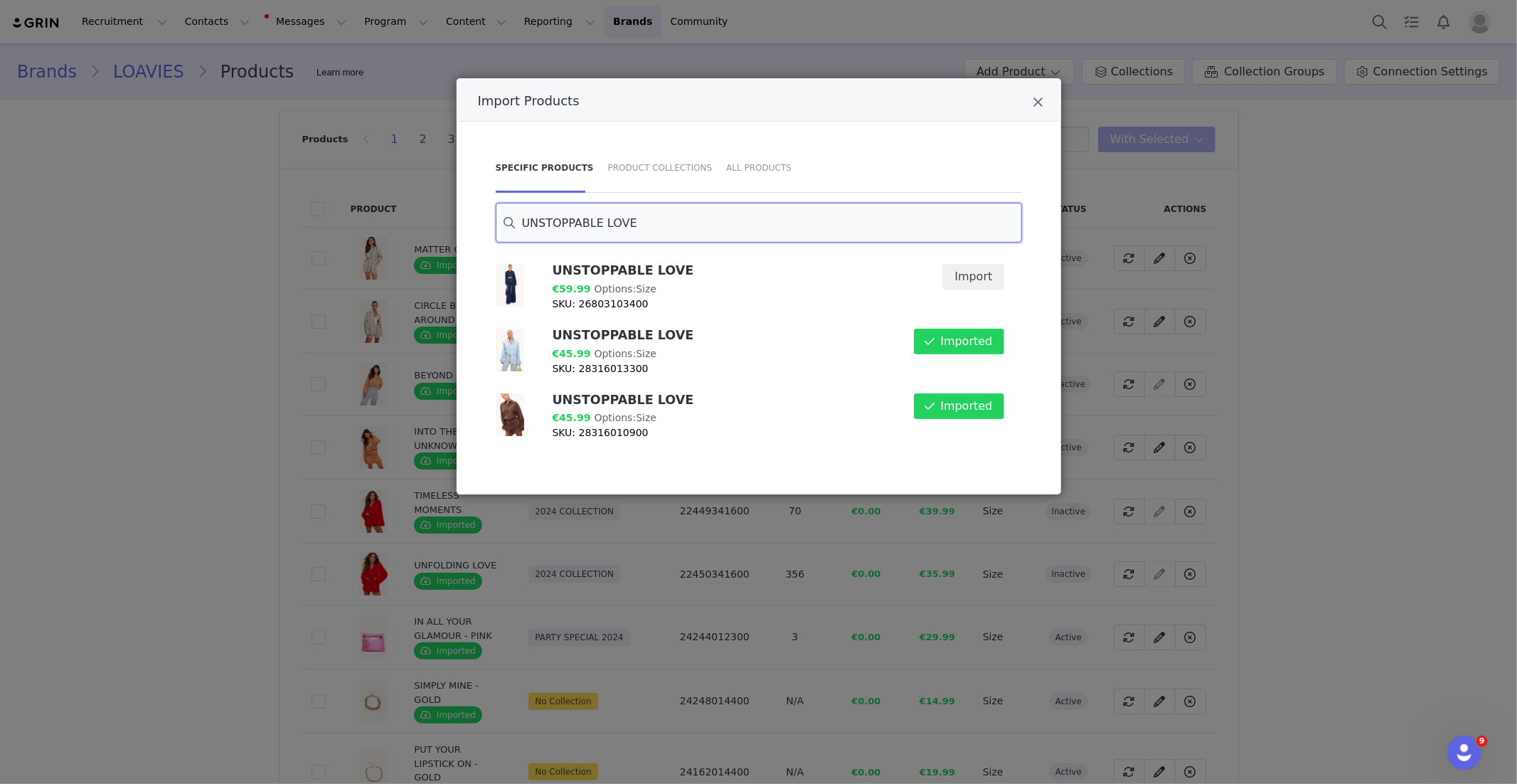
drag, startPoint x: 647, startPoint y: 226, endPoint x: 438, endPoint y: 228, distance: 209.0
click at [441, 227] on div "Import Products Specific Products Product Collections All Products UNSTOPPABLE …" at bounding box center [758, 392] width 1517 height 784
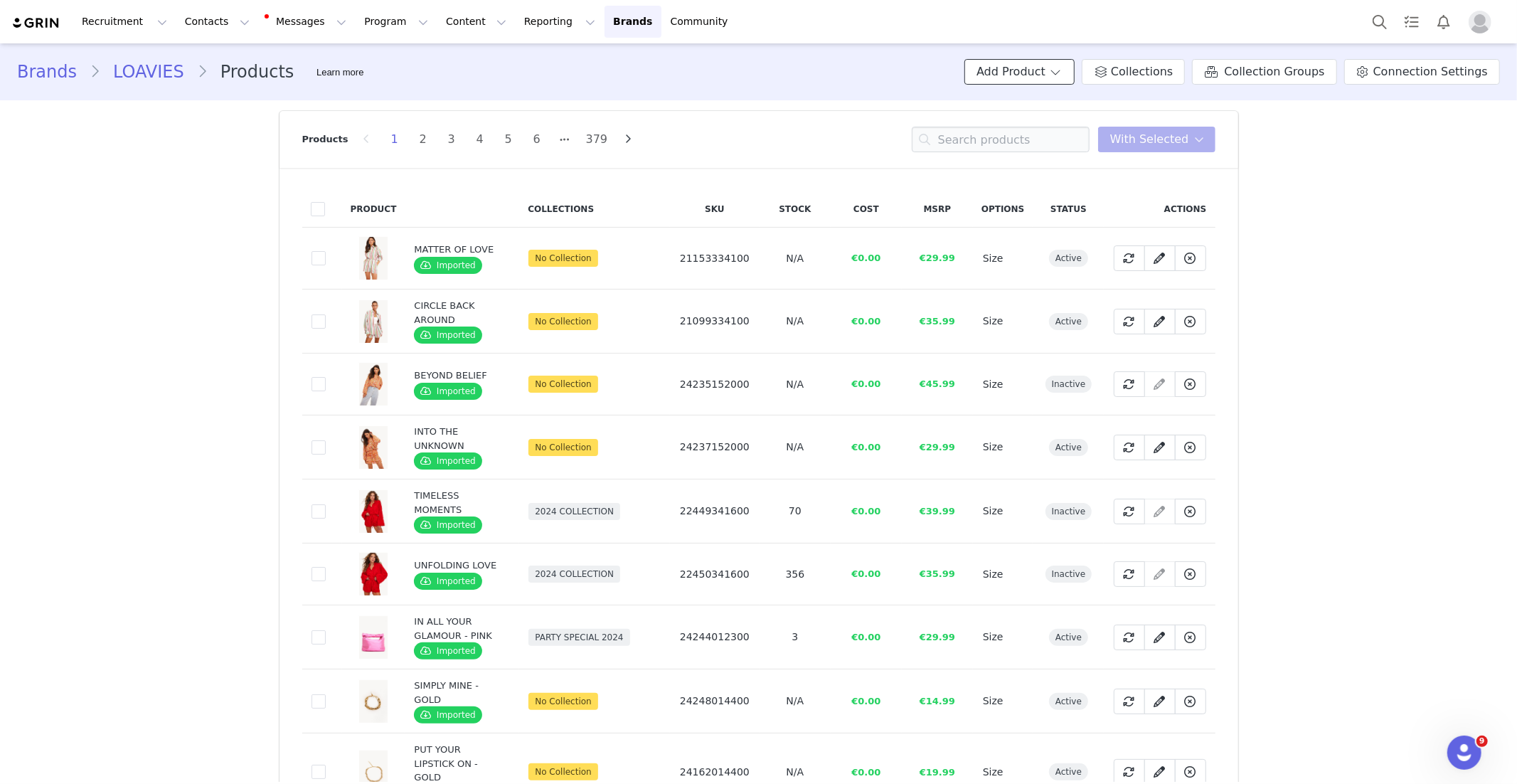
drag, startPoint x: 1046, startPoint y: 80, endPoint x: 1036, endPoint y: 113, distance: 34.5
click at [1047, 80] on button "Add Product" at bounding box center [1020, 72] width 110 height 25
drag, startPoint x: 1049, startPoint y: 120, endPoint x: 1030, endPoint y: 122, distance: 19.1
click at [1049, 120] on span "Import From Store" at bounding box center [1060, 126] width 90 height 11
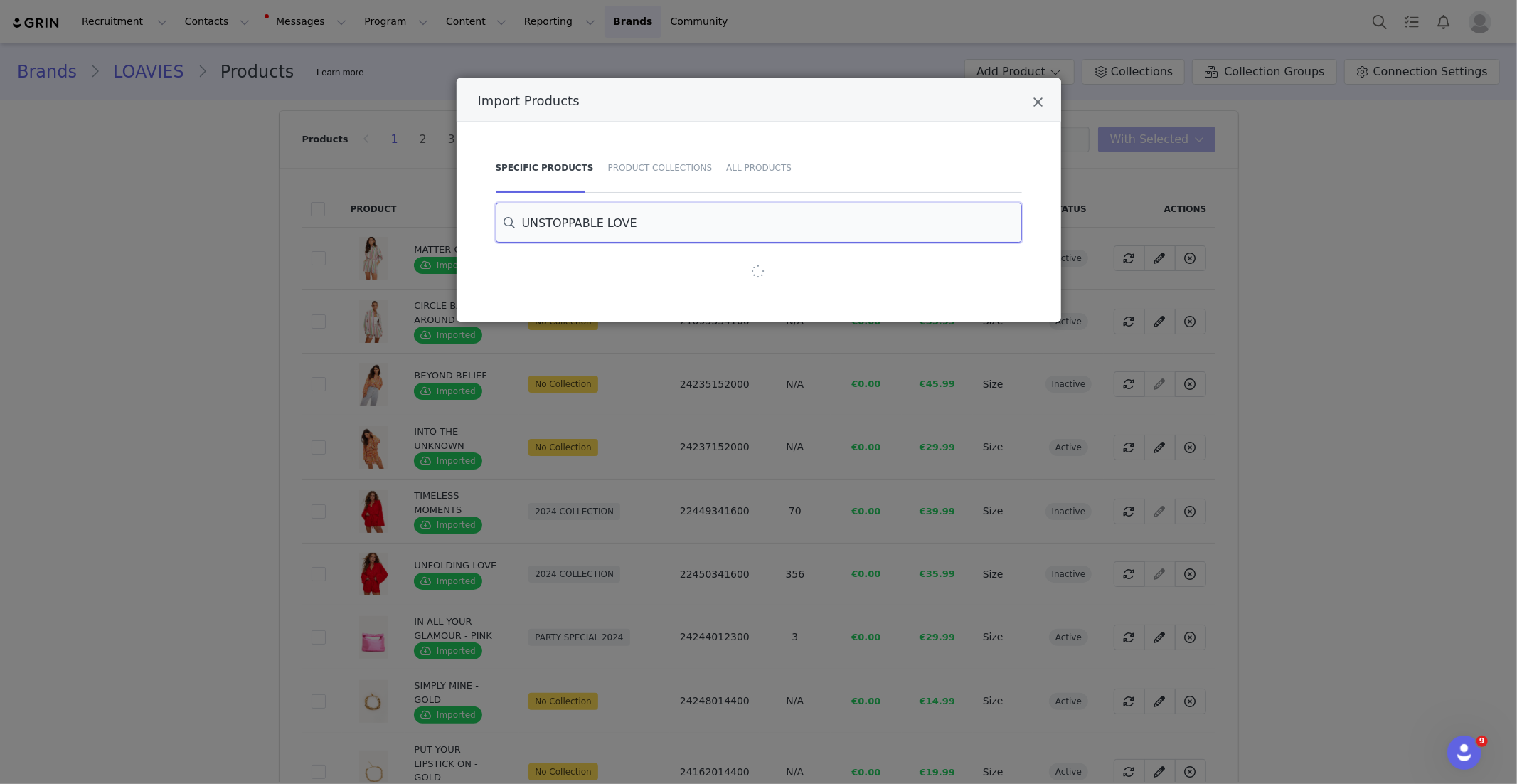
click at [622, 219] on input "UNSTOPPABLE LOVE" at bounding box center [758, 222] width 527 height 40
paste input "CHANCES WE TAK"
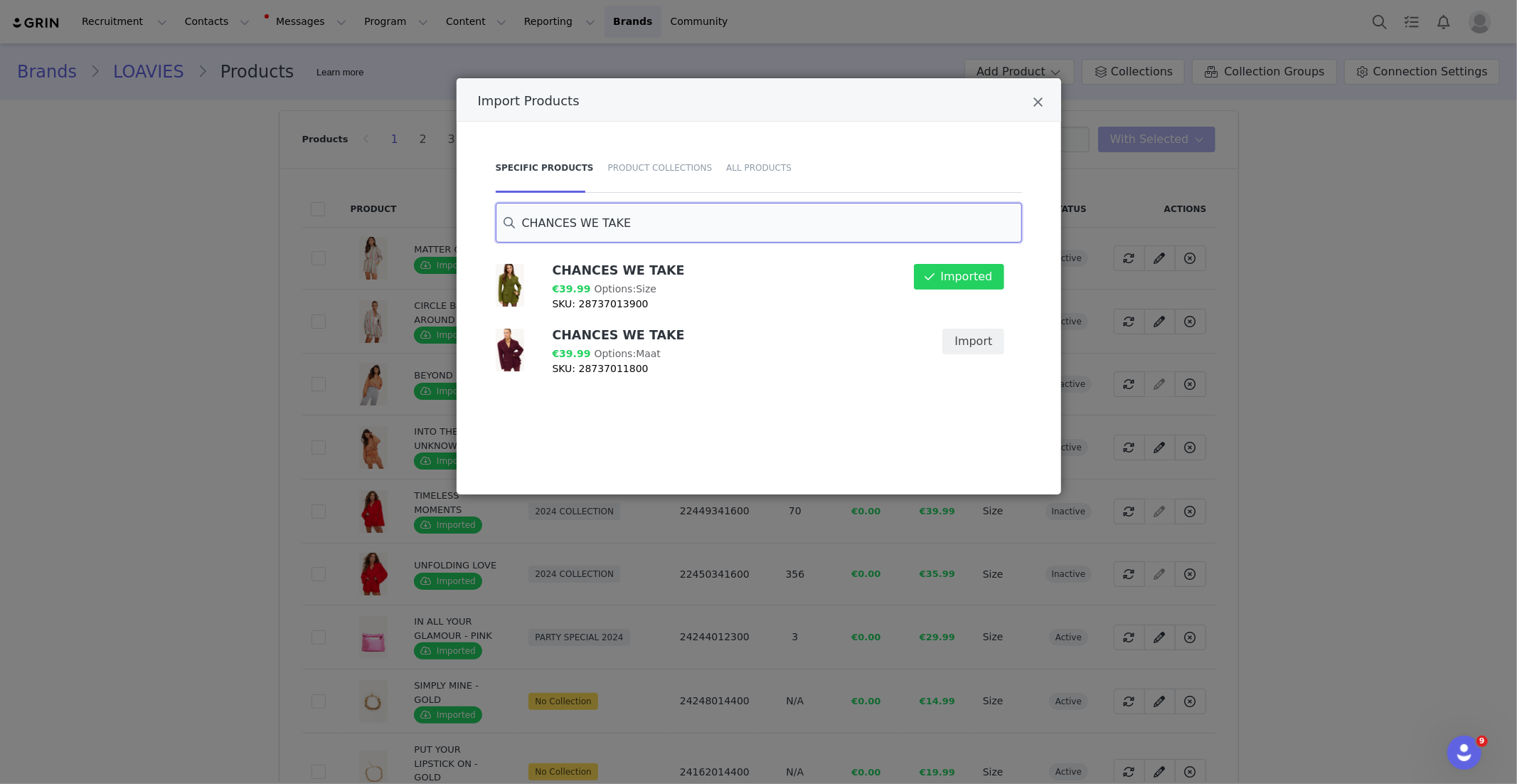
click at [619, 222] on input "CHANCES WE TAKE" at bounding box center [758, 222] width 527 height 40
paste input "NIGHTFALL REVERI"
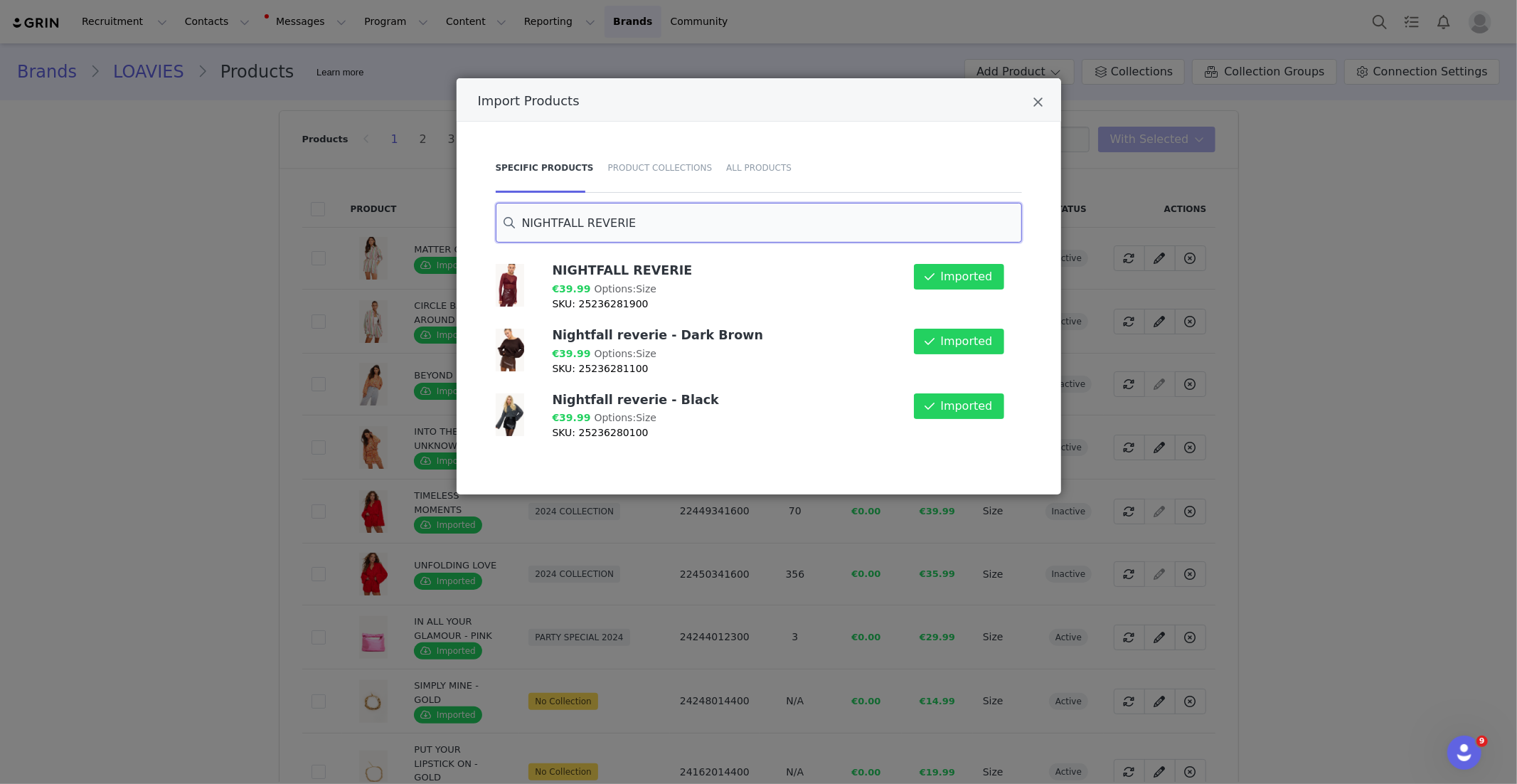
drag, startPoint x: 649, startPoint y: 224, endPoint x: 499, endPoint y: 221, distance: 150.0
click at [499, 221] on input "NIGHTFALL REVERIE" at bounding box center [758, 222] width 527 height 40
paste input "Crimson Cocoa"
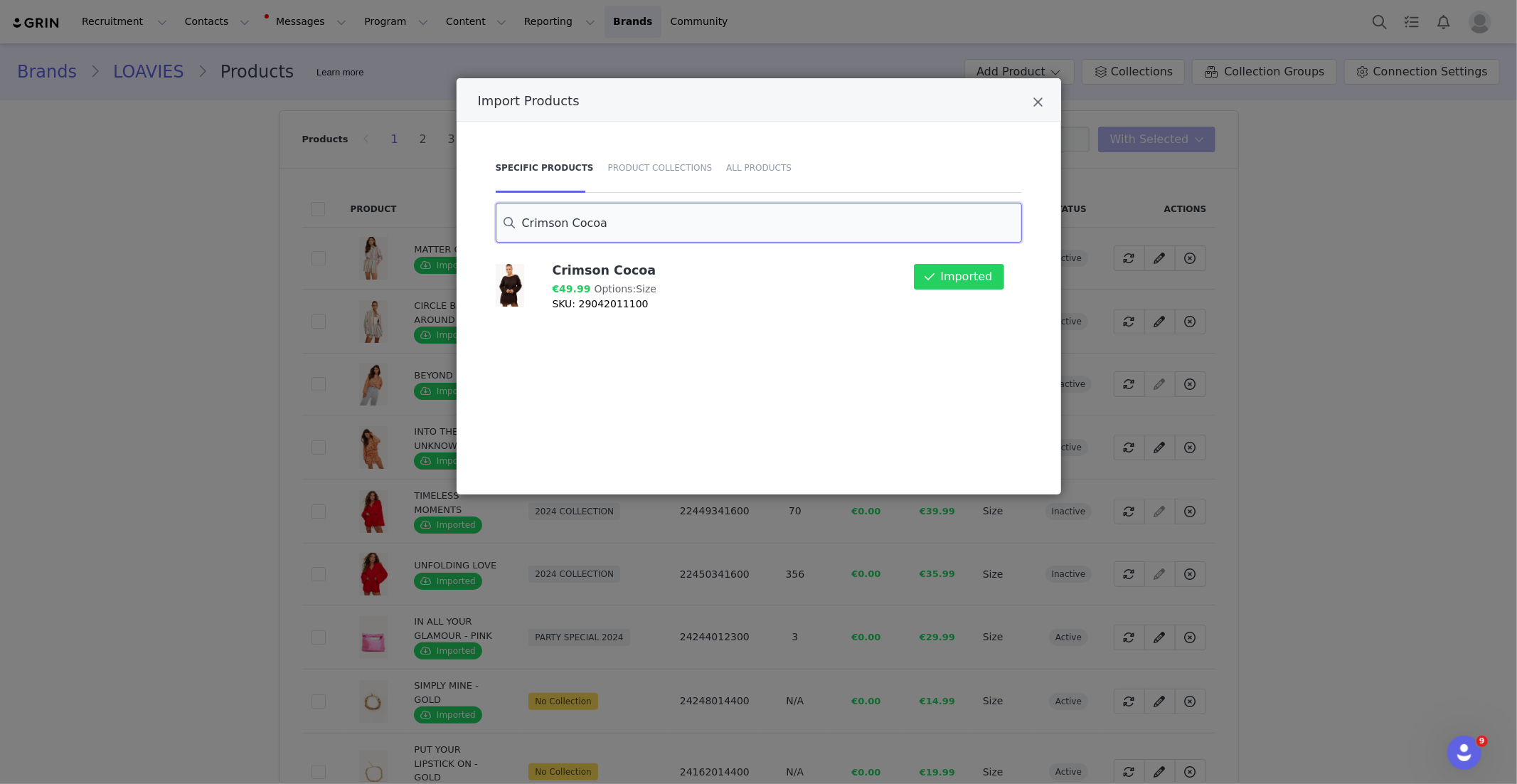
drag, startPoint x: 616, startPoint y: 227, endPoint x: 468, endPoint y: 225, distance: 148.0
click at [468, 225] on div "Specific Products Product Collections All Products Crimson Cocoa Crimson Cocoa …" at bounding box center [758, 308] width 605 height 373
paste input "FALLING INTO AUTUMN - DARK RED"
drag, startPoint x: 918, startPoint y: 364, endPoint x: 952, endPoint y: 290, distance: 81.4
click at [925, 353] on div "FALLING INTO AUTUMN - DARK RED €49.99 Options: Size SKU: 26125011800 Import" at bounding box center [757, 367] width 531 height 214
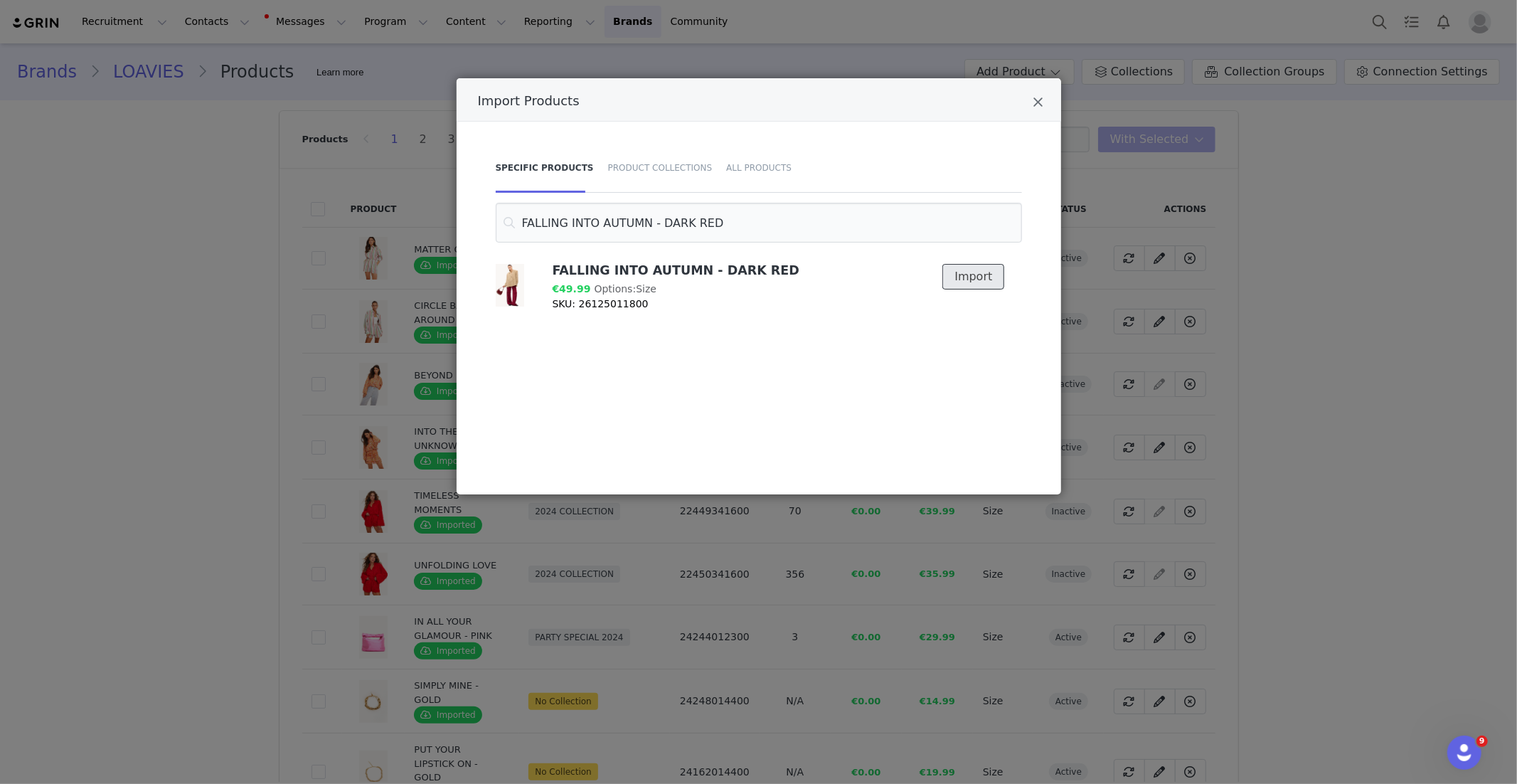
click at [965, 273] on button "Import" at bounding box center [974, 276] width 62 height 25
drag, startPoint x: 708, startPoint y: 222, endPoint x: 470, endPoint y: 223, distance: 238.0
click at [470, 223] on div "Specific Products Product Collections All Products FALLING INTO AUTUMN - DARK R…" at bounding box center [758, 308] width 605 height 373
paste input "IN YOUR EYES"
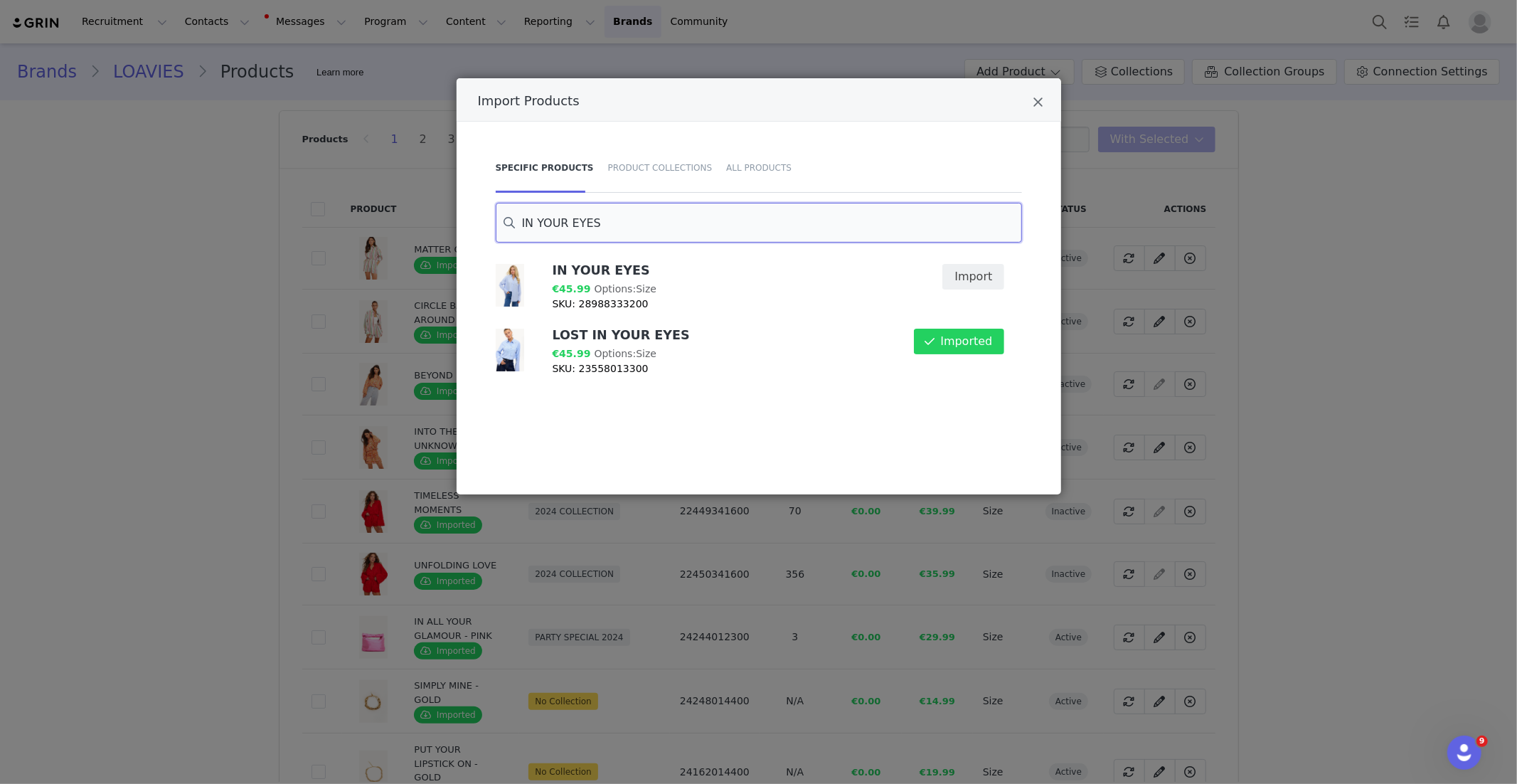
type input "IN YOUR EYES"
click at [973, 276] on button "Import" at bounding box center [974, 276] width 62 height 25
drag, startPoint x: 1040, startPoint y: 104, endPoint x: 1024, endPoint y: 104, distance: 16.0
click at [1039, 104] on icon "Close" at bounding box center [1038, 103] width 10 height 14
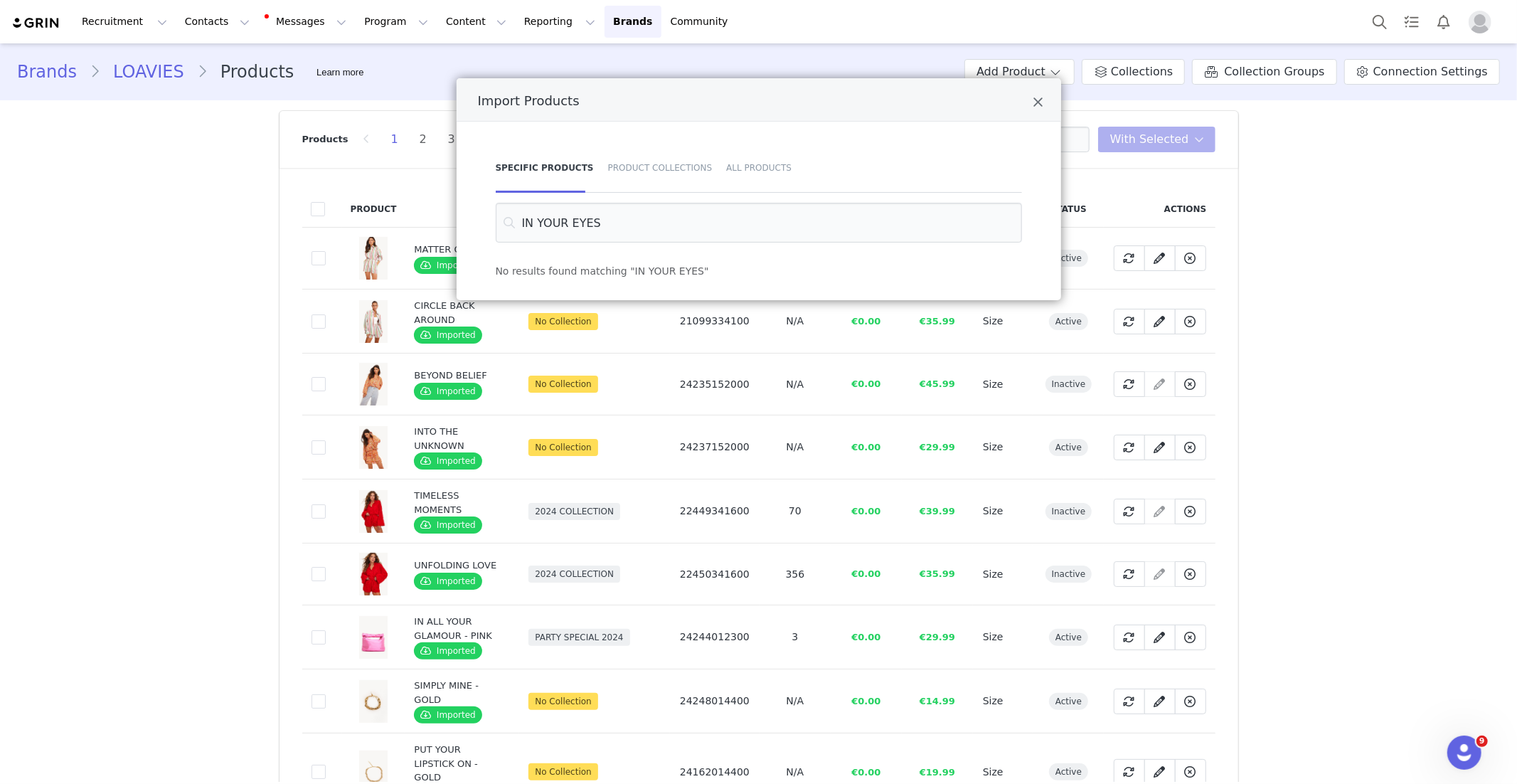
drag, startPoint x: 1045, startPoint y: 104, endPoint x: 673, endPoint y: 104, distance: 372.0
click at [1045, 103] on div "Import Products" at bounding box center [758, 100] width 605 height 43
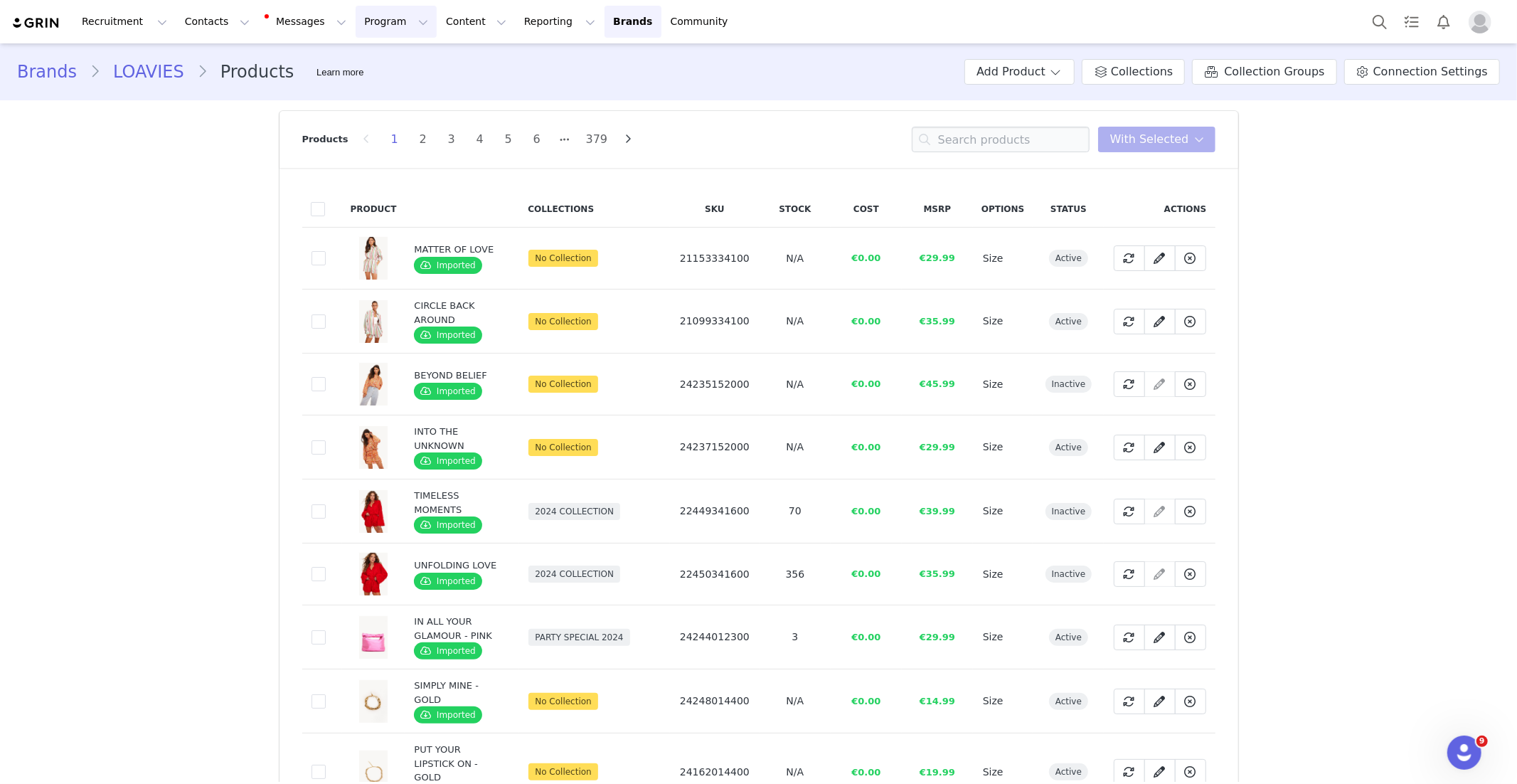
click at [386, 19] on button "Program Program" at bounding box center [396, 22] width 81 height 32
click at [391, 59] on p "Activations" at bounding box center [372, 63] width 55 height 15
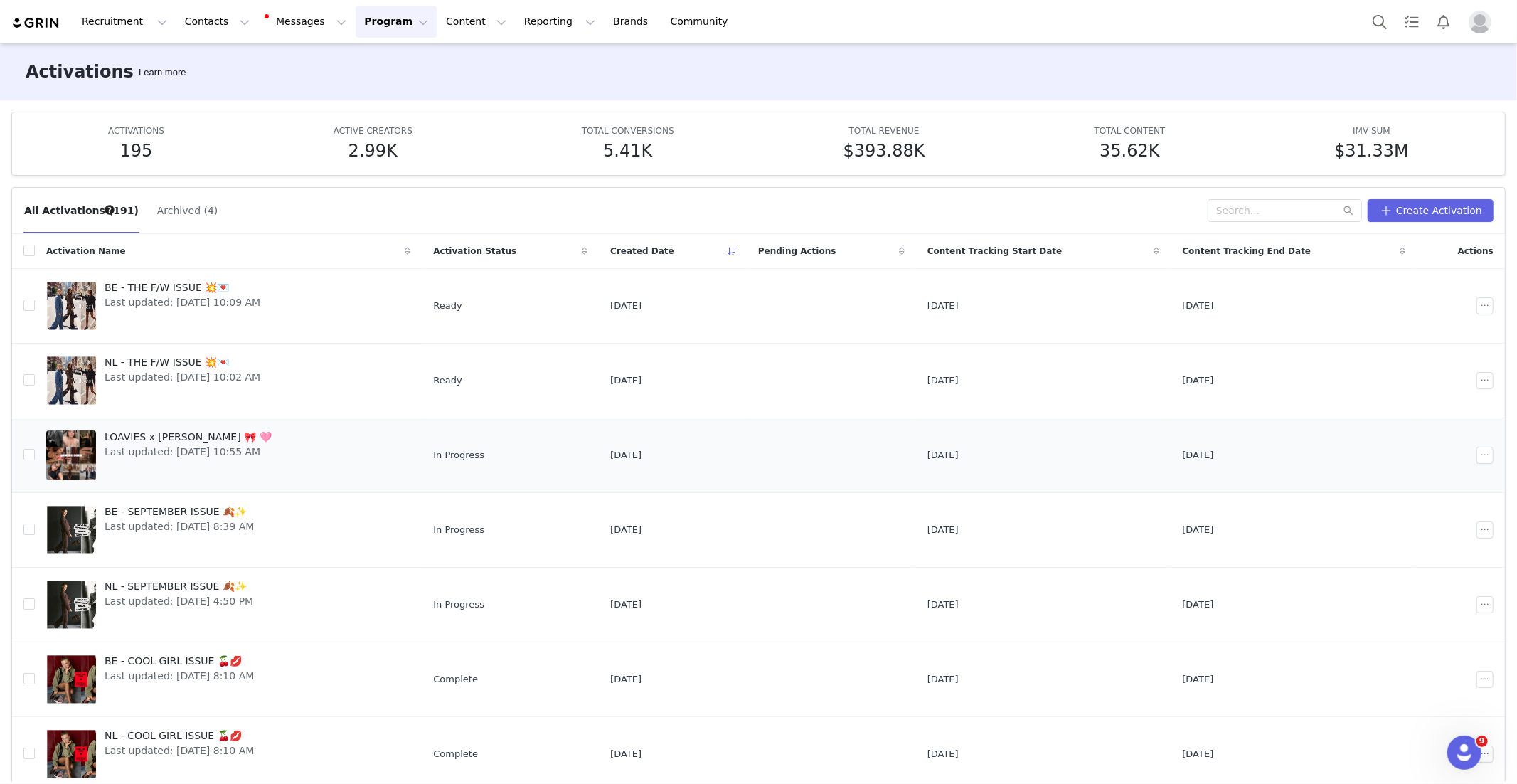
click at [182, 437] on span "LOAVIES x NINA HOUSTON 🎀 🩷" at bounding box center [188, 437] width 167 height 15
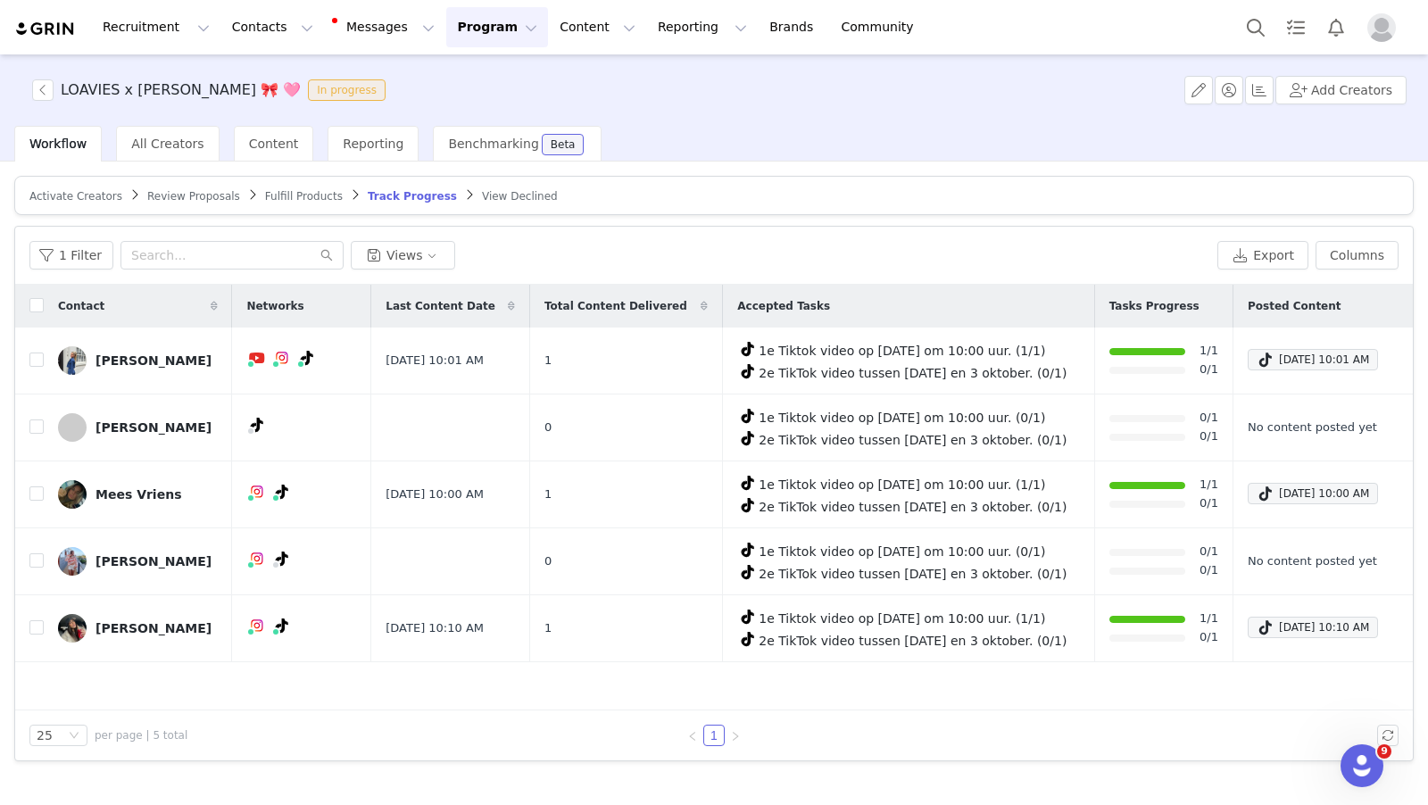
click at [489, 32] on button "Program Program" at bounding box center [497, 27] width 102 height 40
click at [497, 75] on div "Activations" at bounding box center [489, 79] width 120 height 19
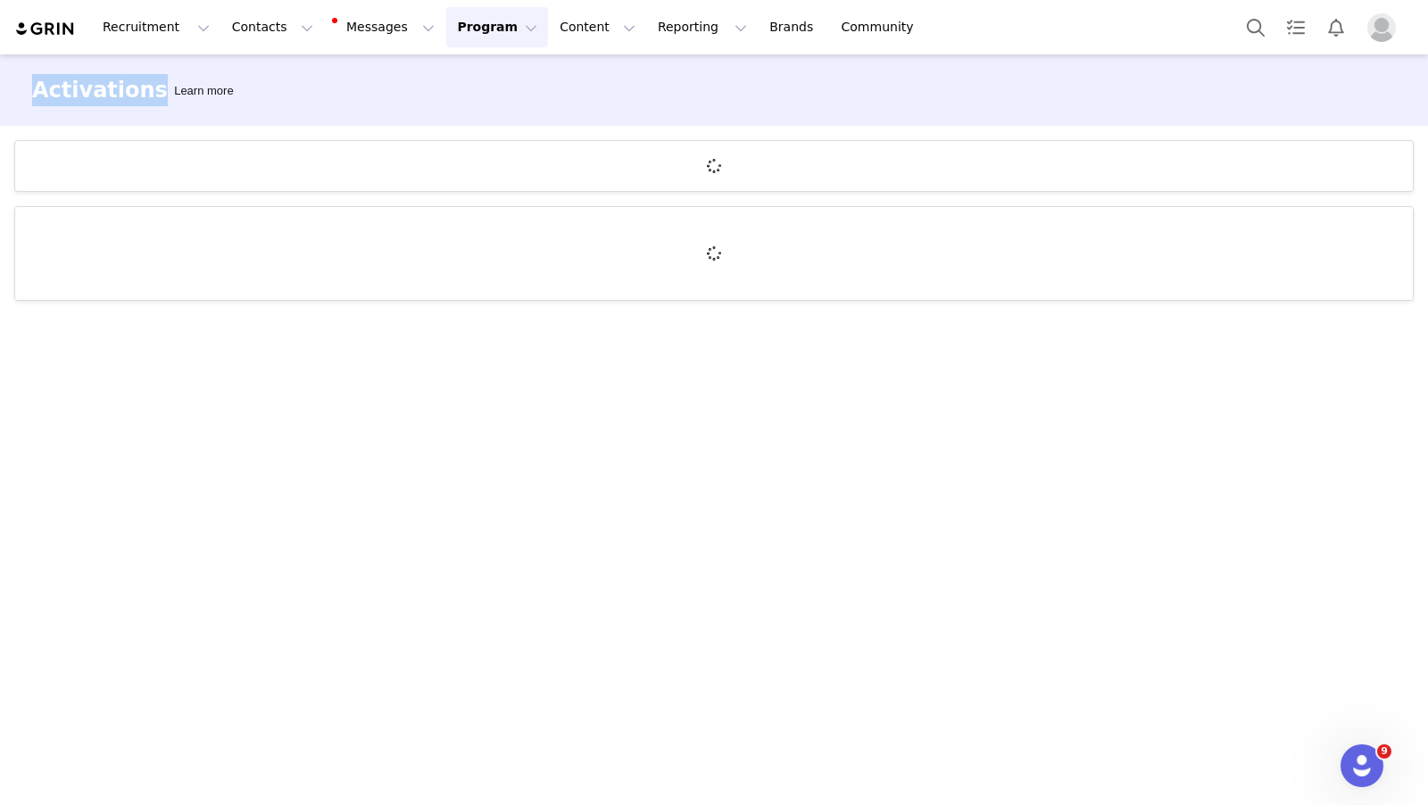
drag, startPoint x: 280, startPoint y: 84, endPoint x: 36, endPoint y: 84, distance: 244.6
click at [36, 84] on div "Activations Learn more" at bounding box center [714, 89] width 1428 height 71
click at [382, 129] on div "Activations Learn more" at bounding box center [714, 428] width 1428 height 748
